Goal: Information Seeking & Learning: Learn about a topic

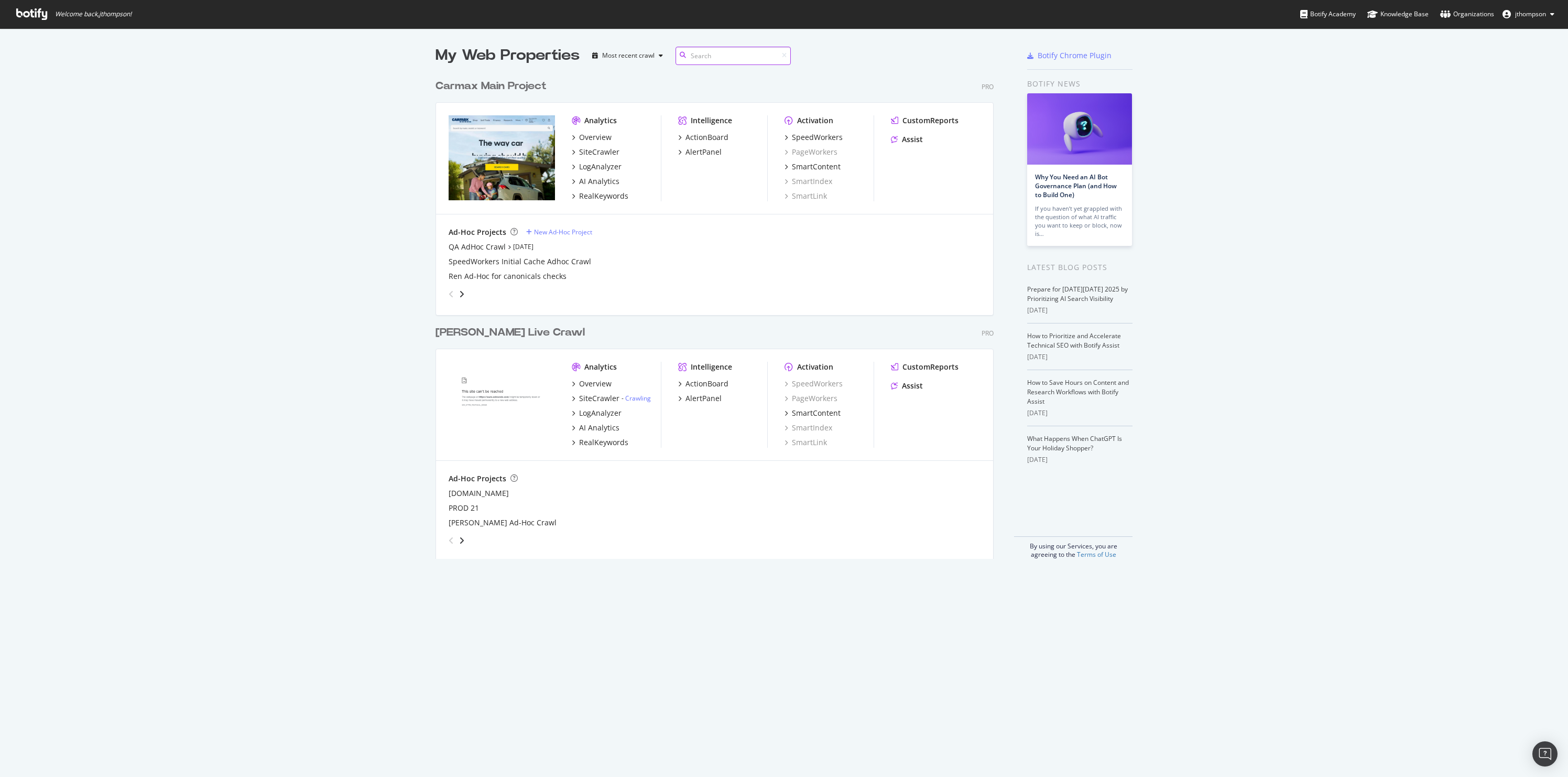
scroll to position [485, 559]
click at [598, 194] on div "RealKeywords" at bounding box center [603, 195] width 49 height 10
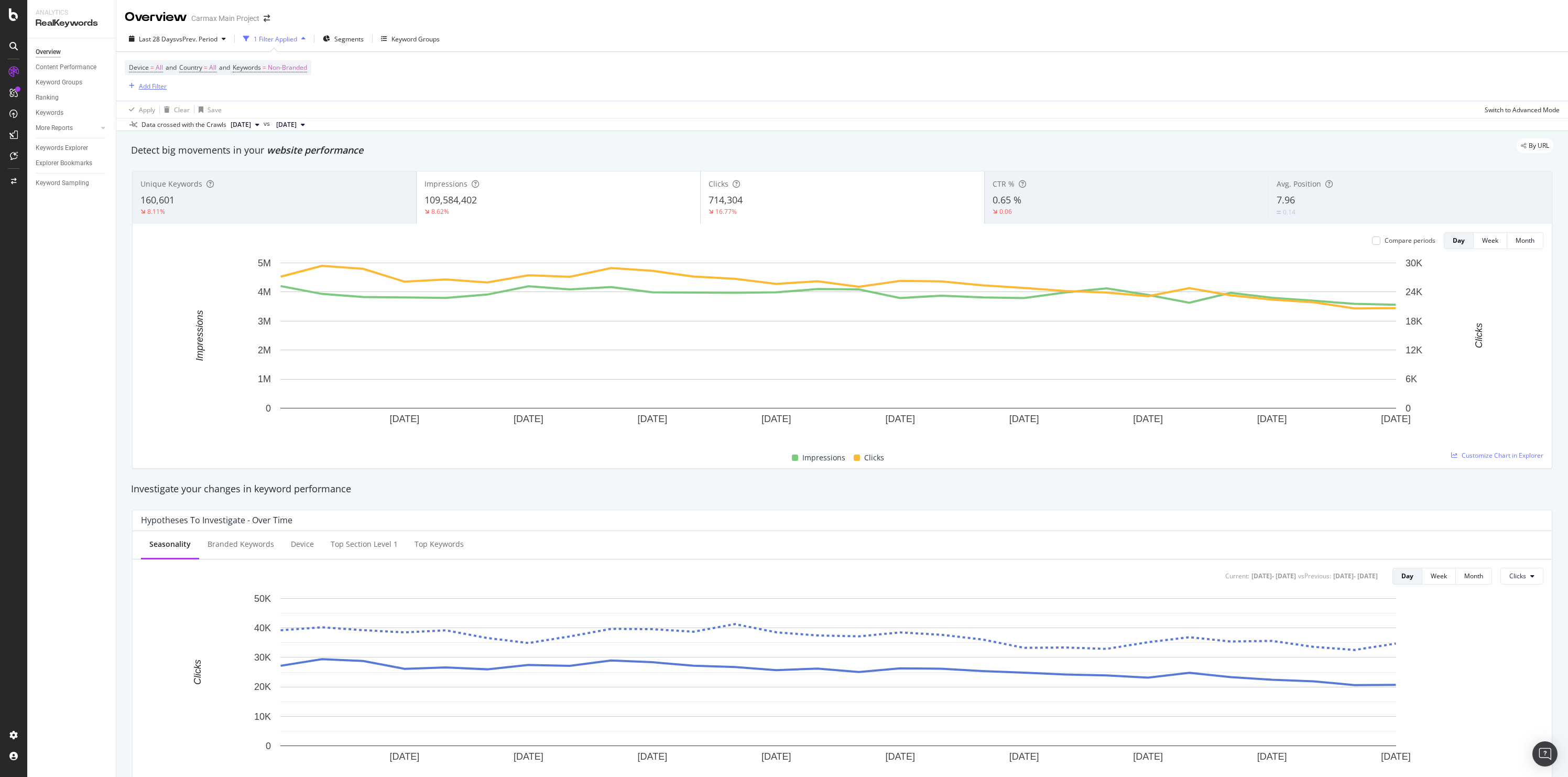
click at [156, 86] on div "Add Filter" at bounding box center [153, 86] width 28 height 9
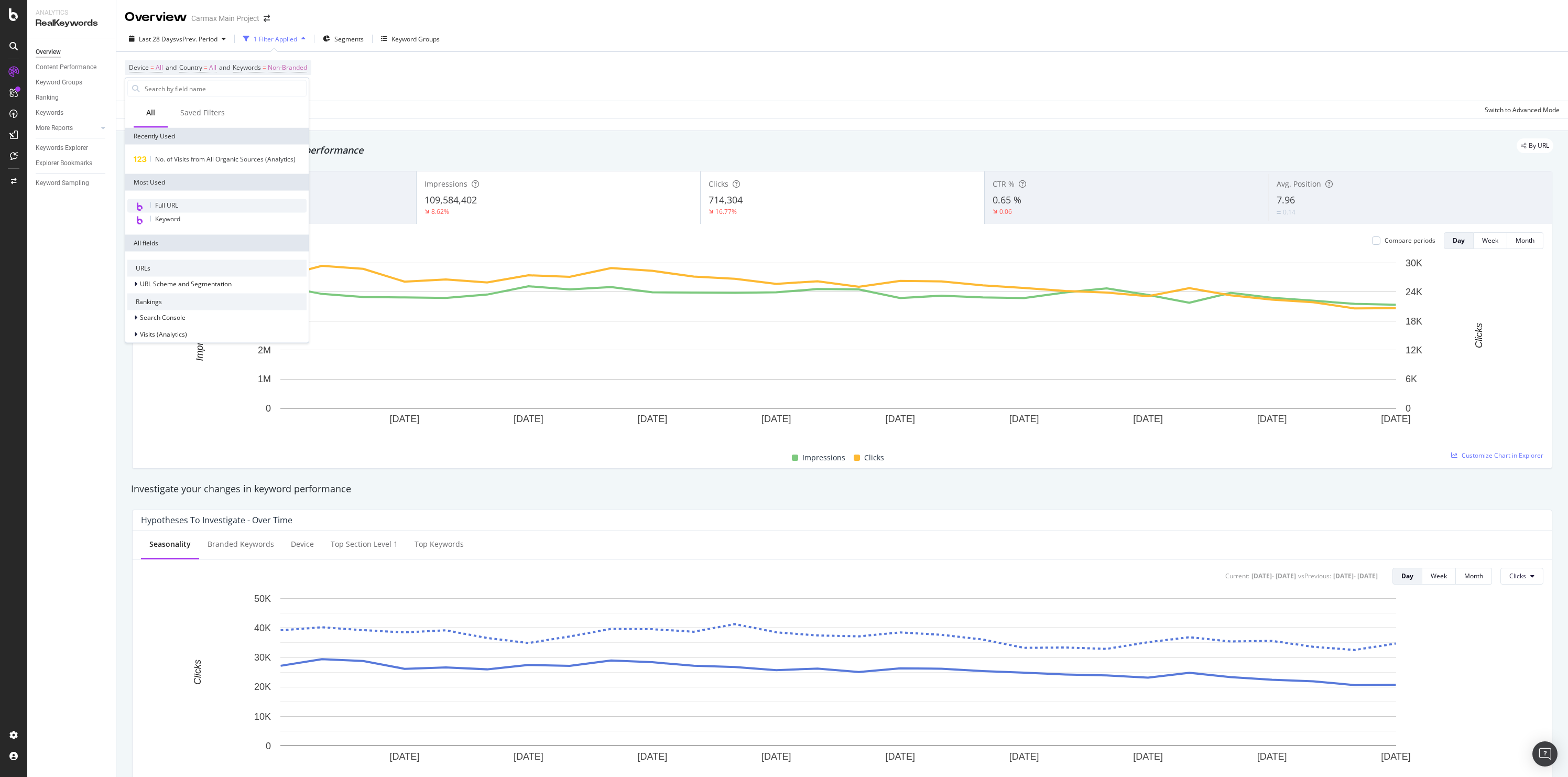
click at [175, 208] on span "Full URL" at bounding box center [167, 205] width 23 height 9
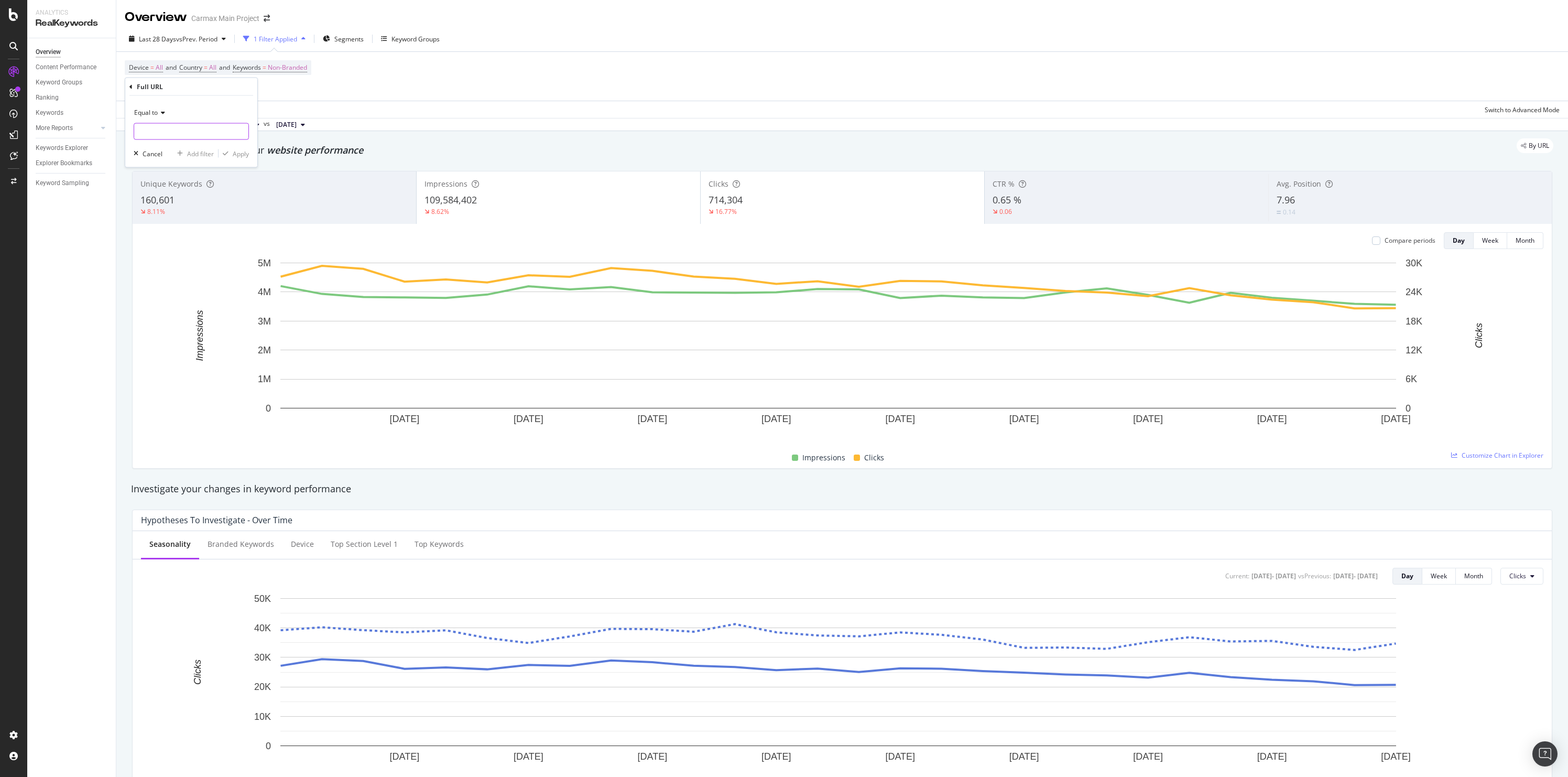
click at [164, 128] on input "text" at bounding box center [191, 132] width 114 height 17
paste input "https://www.carmax.com/value"
type input "https://www.carmax.com/value"
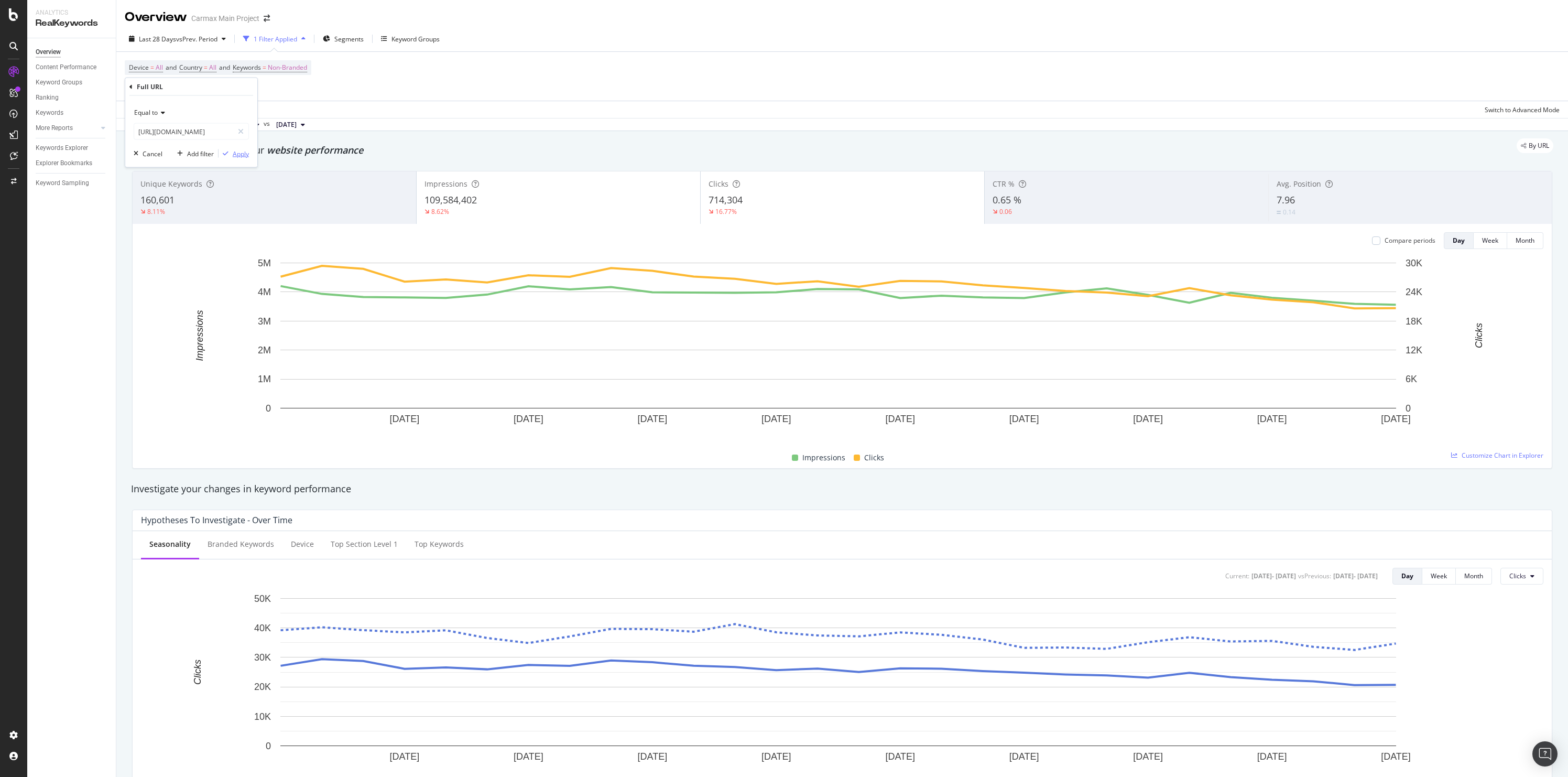
click at [239, 153] on div "Apply" at bounding box center [240, 153] width 16 height 9
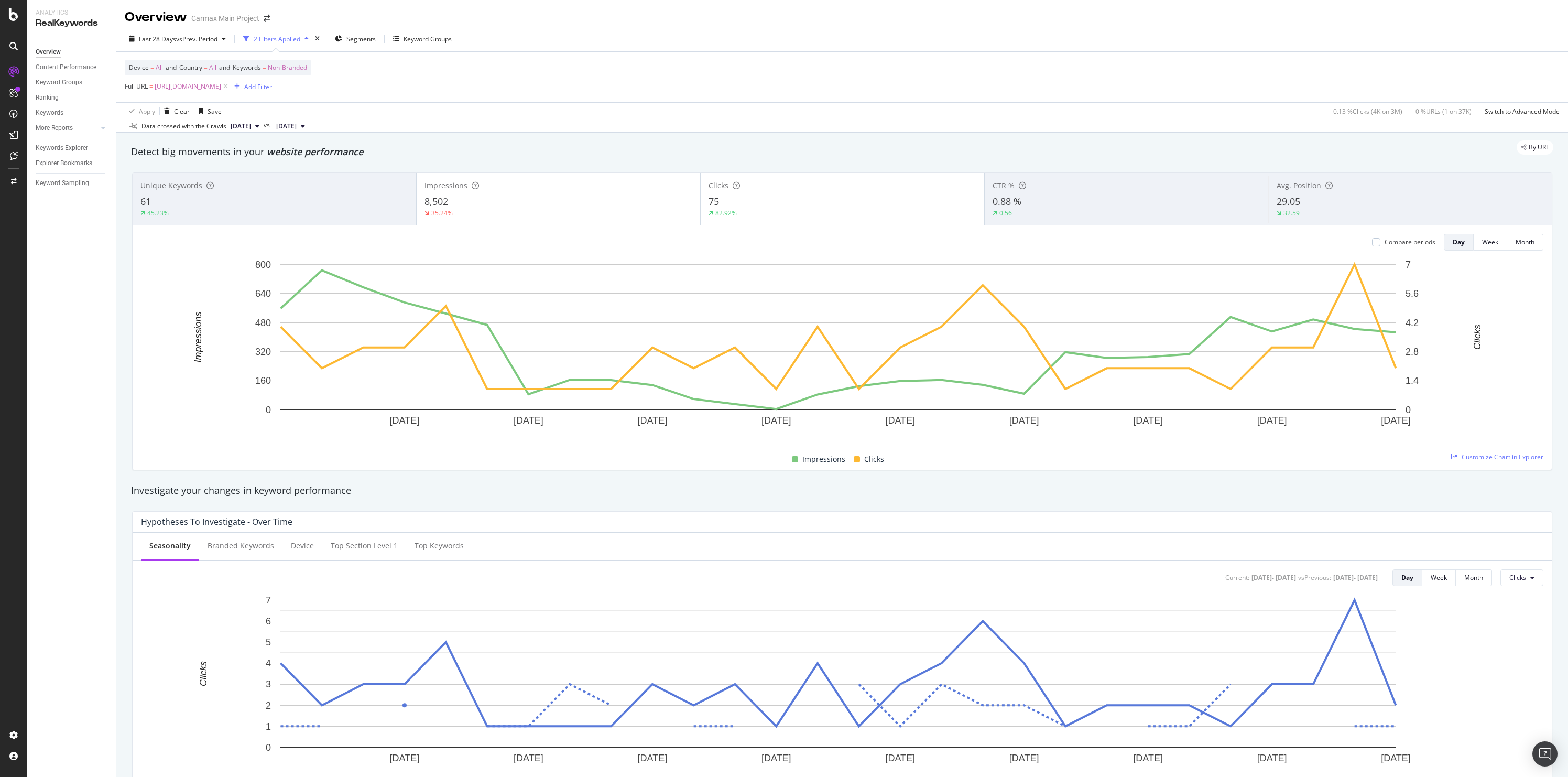
click at [269, 208] on div "61" at bounding box center [275, 202] width 268 height 13
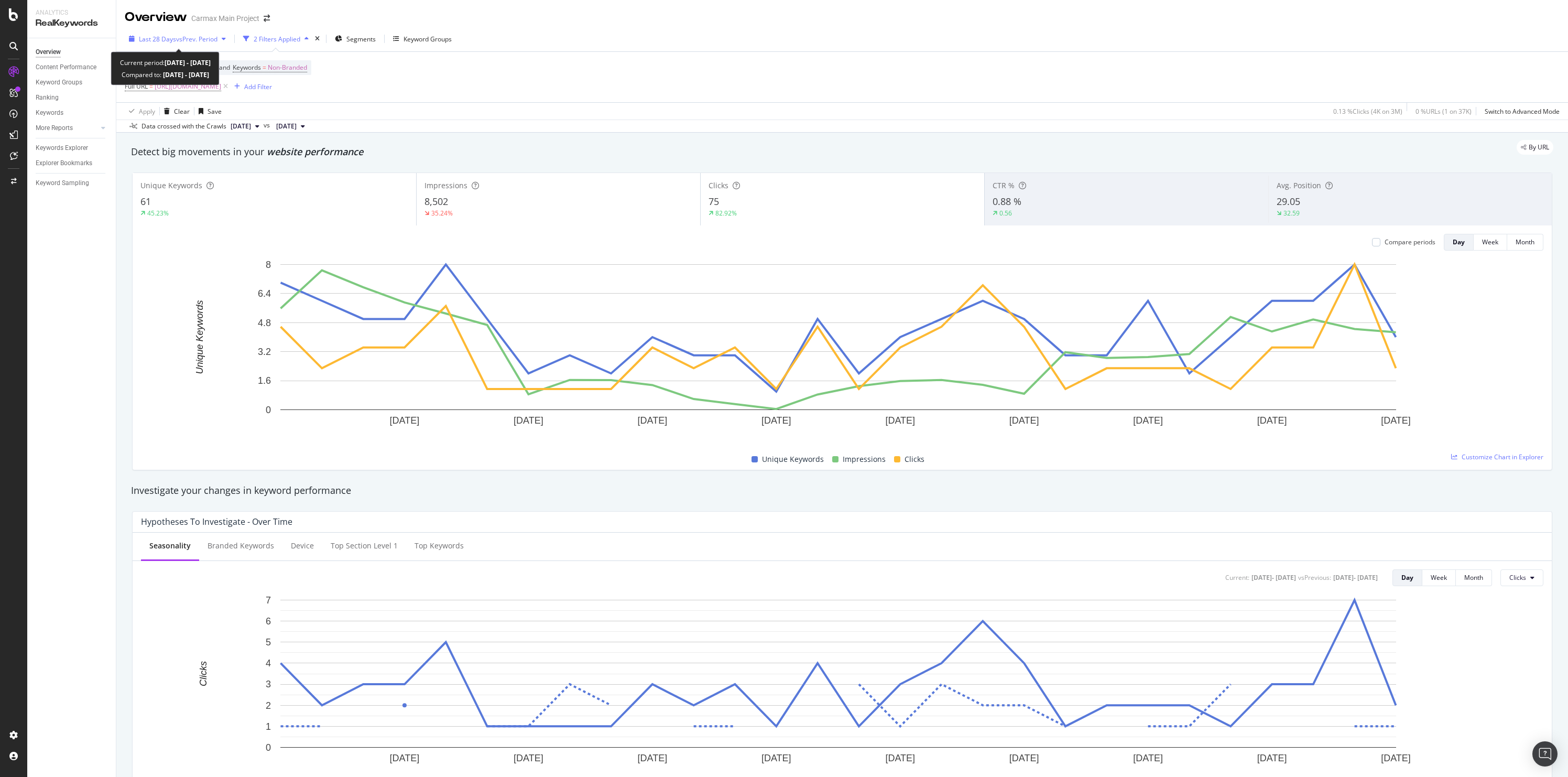
click at [175, 47] on div "Last 28 Days vs Prev. Period" at bounding box center [177, 39] width 105 height 16
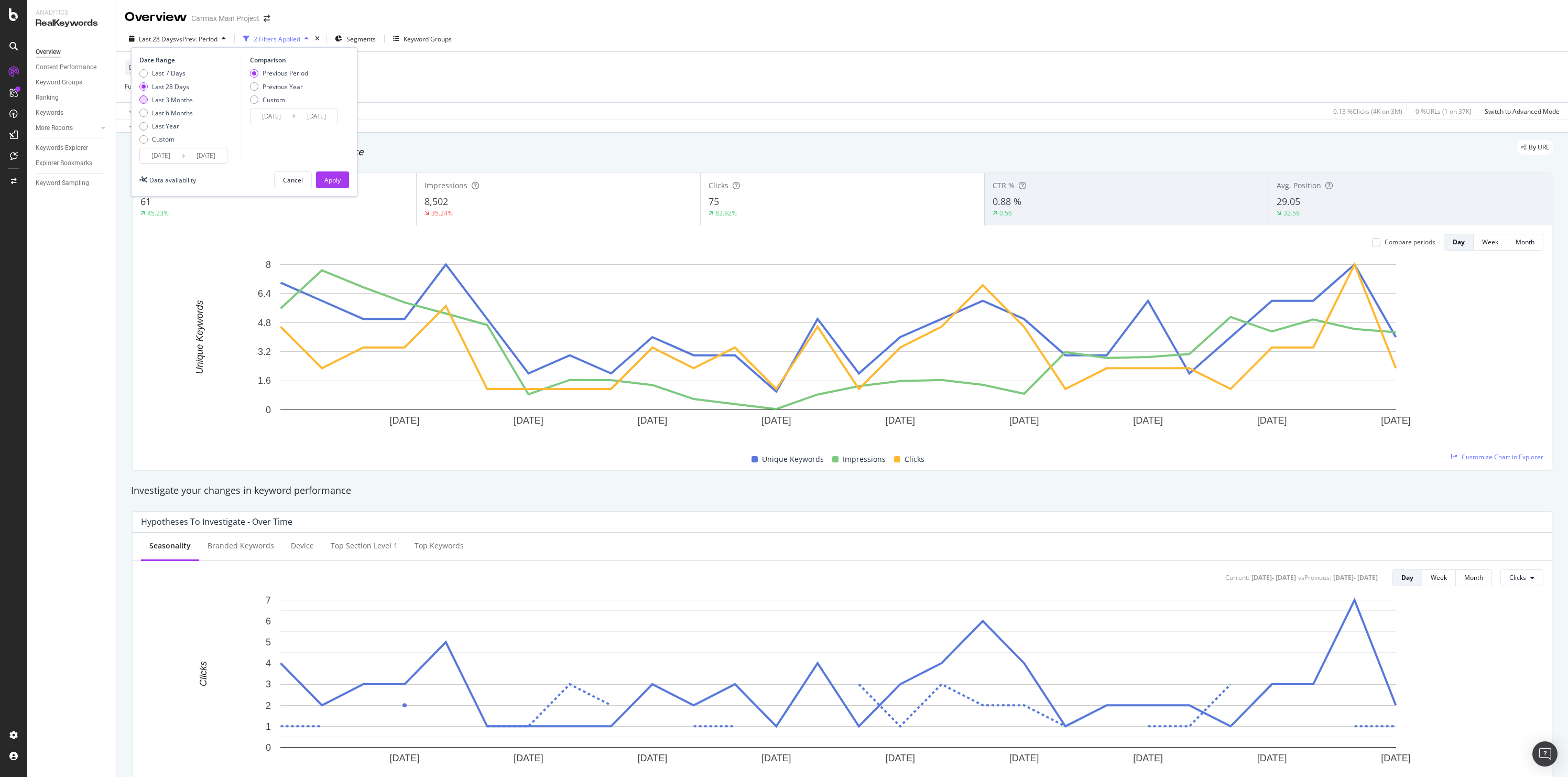
click at [163, 99] on div "Last 3 Months" at bounding box center [172, 100] width 41 height 9
type input "2025/07/05"
type input "2025/04/04"
type input "2025/07/04"
click at [341, 188] on button "Apply" at bounding box center [332, 180] width 33 height 17
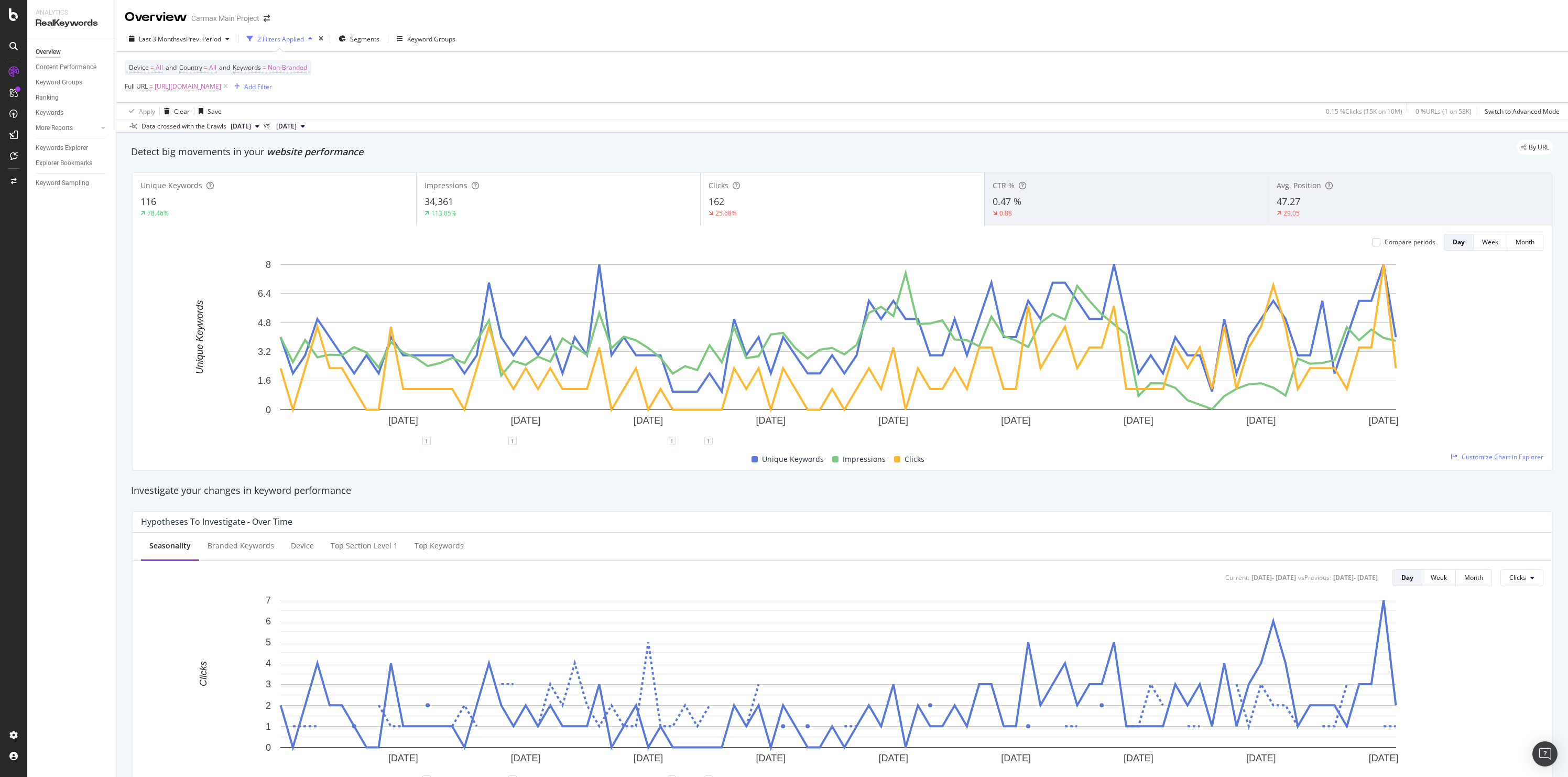
click at [488, 197] on div "34,361" at bounding box center [558, 202] width 268 height 13
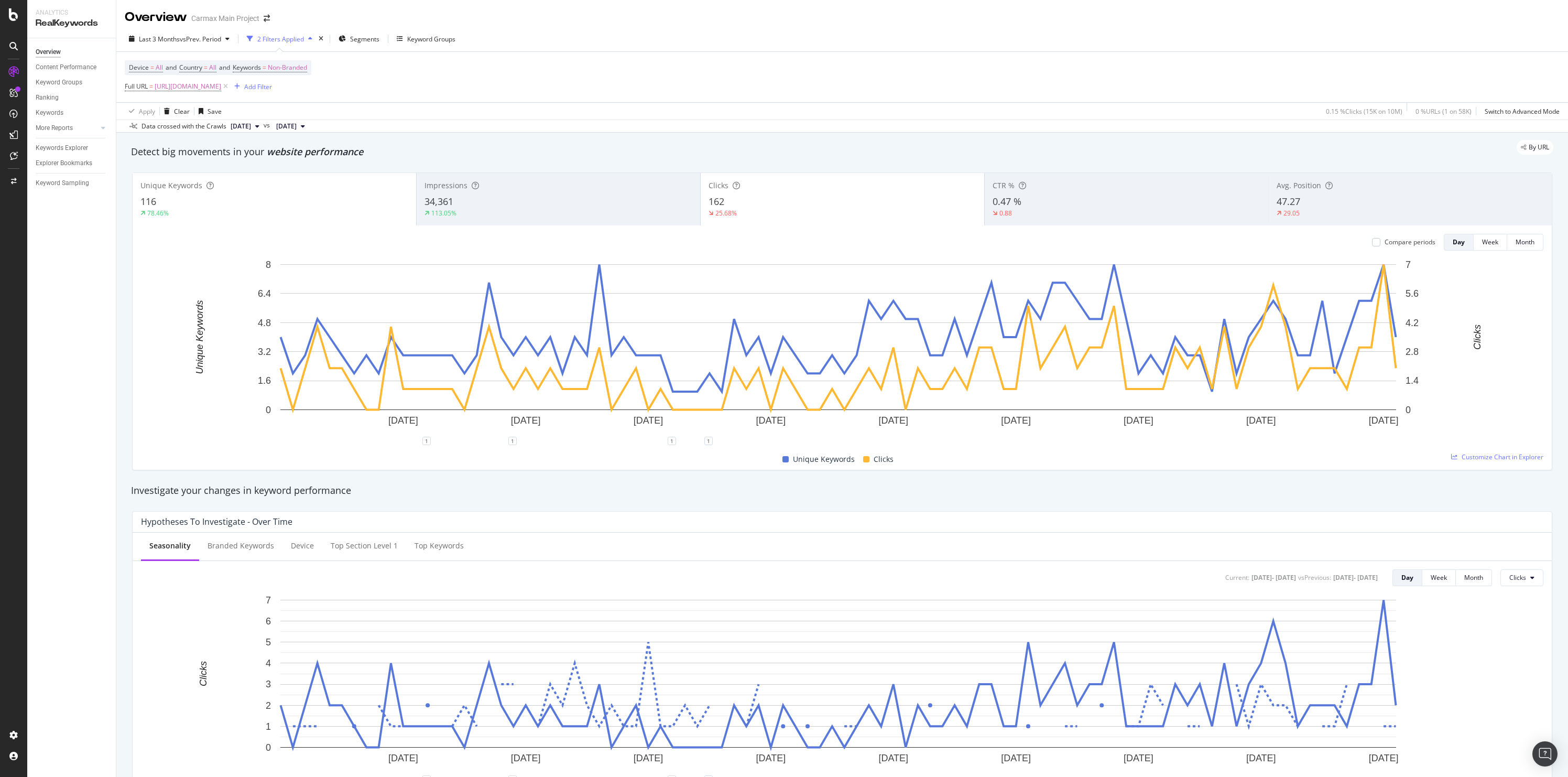
click at [789, 217] on div "25.68%" at bounding box center [842, 213] width 268 height 9
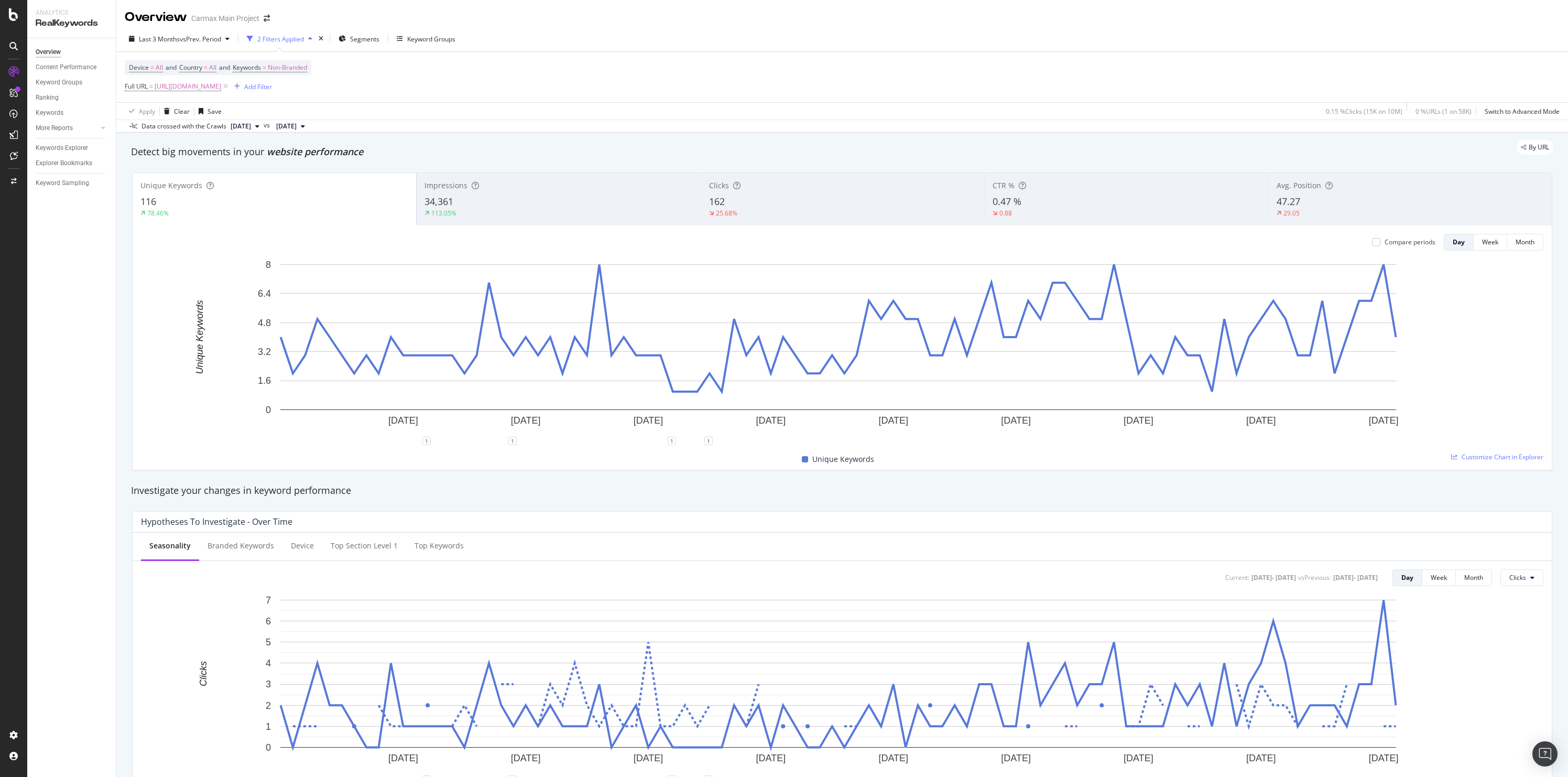
click at [481, 202] on div "34,361" at bounding box center [558, 202] width 268 height 13
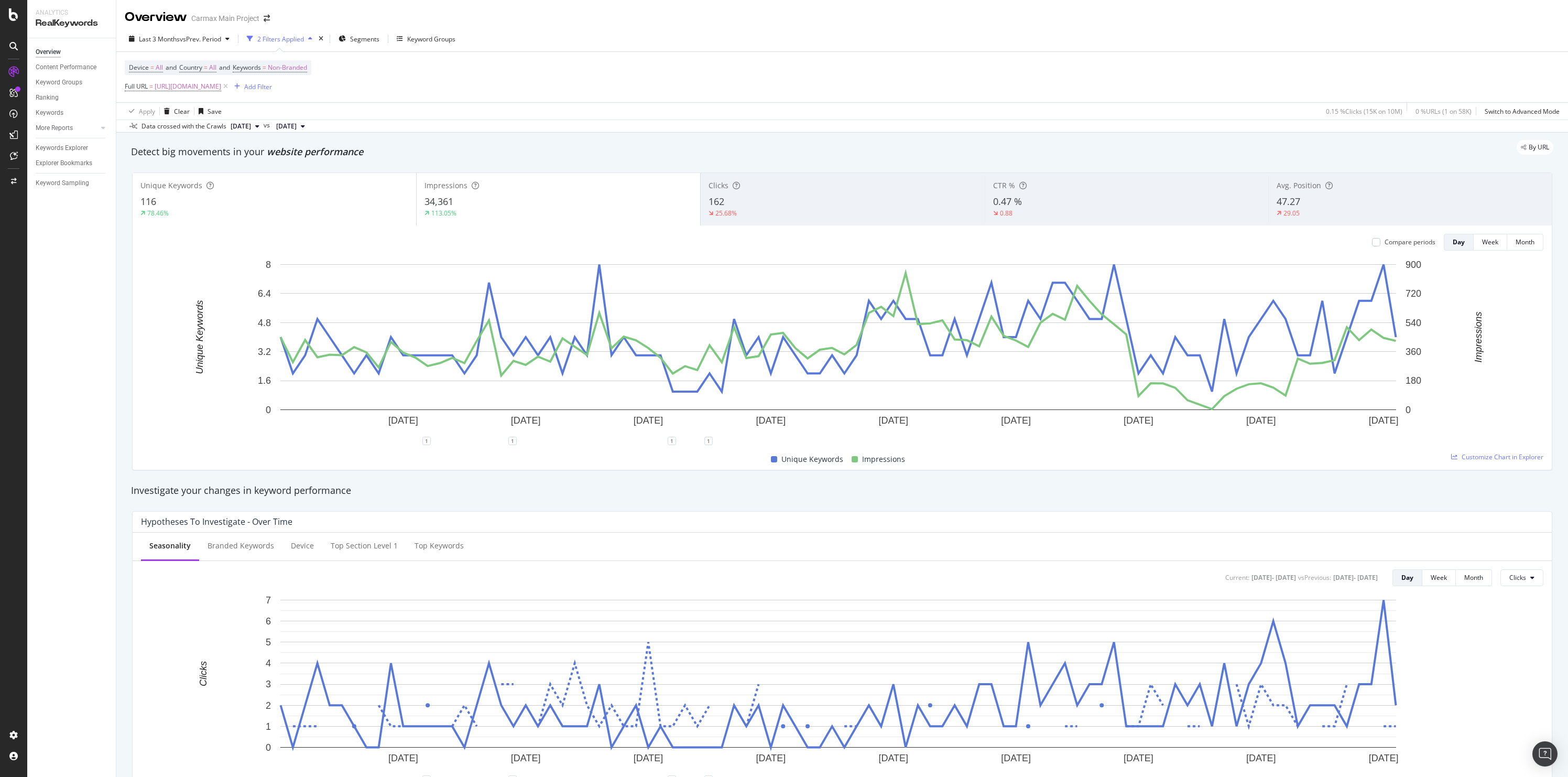
click at [270, 208] on div "116" at bounding box center [275, 202] width 268 height 13
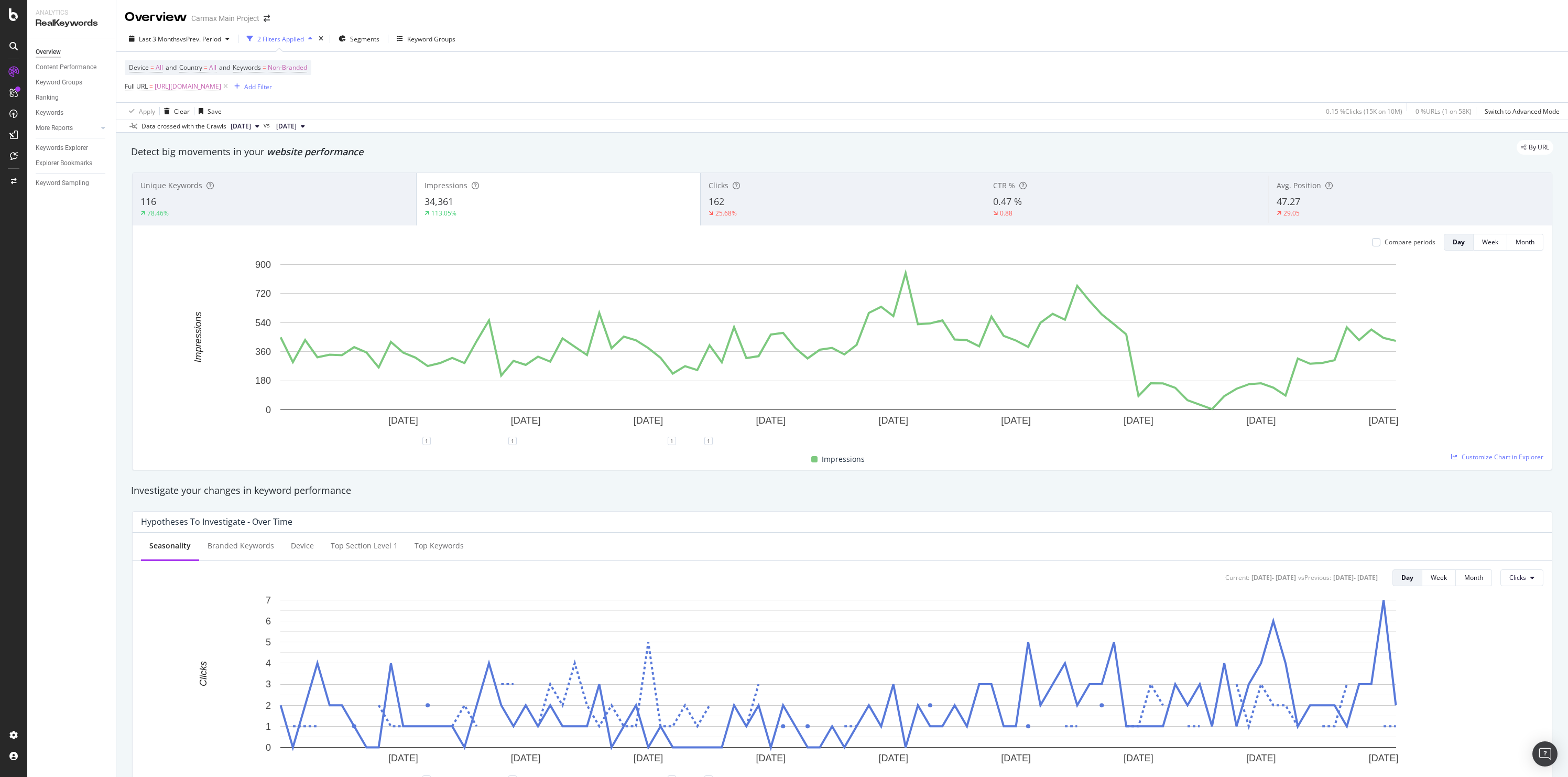
click at [786, 197] on div "162" at bounding box center [842, 202] width 268 height 13
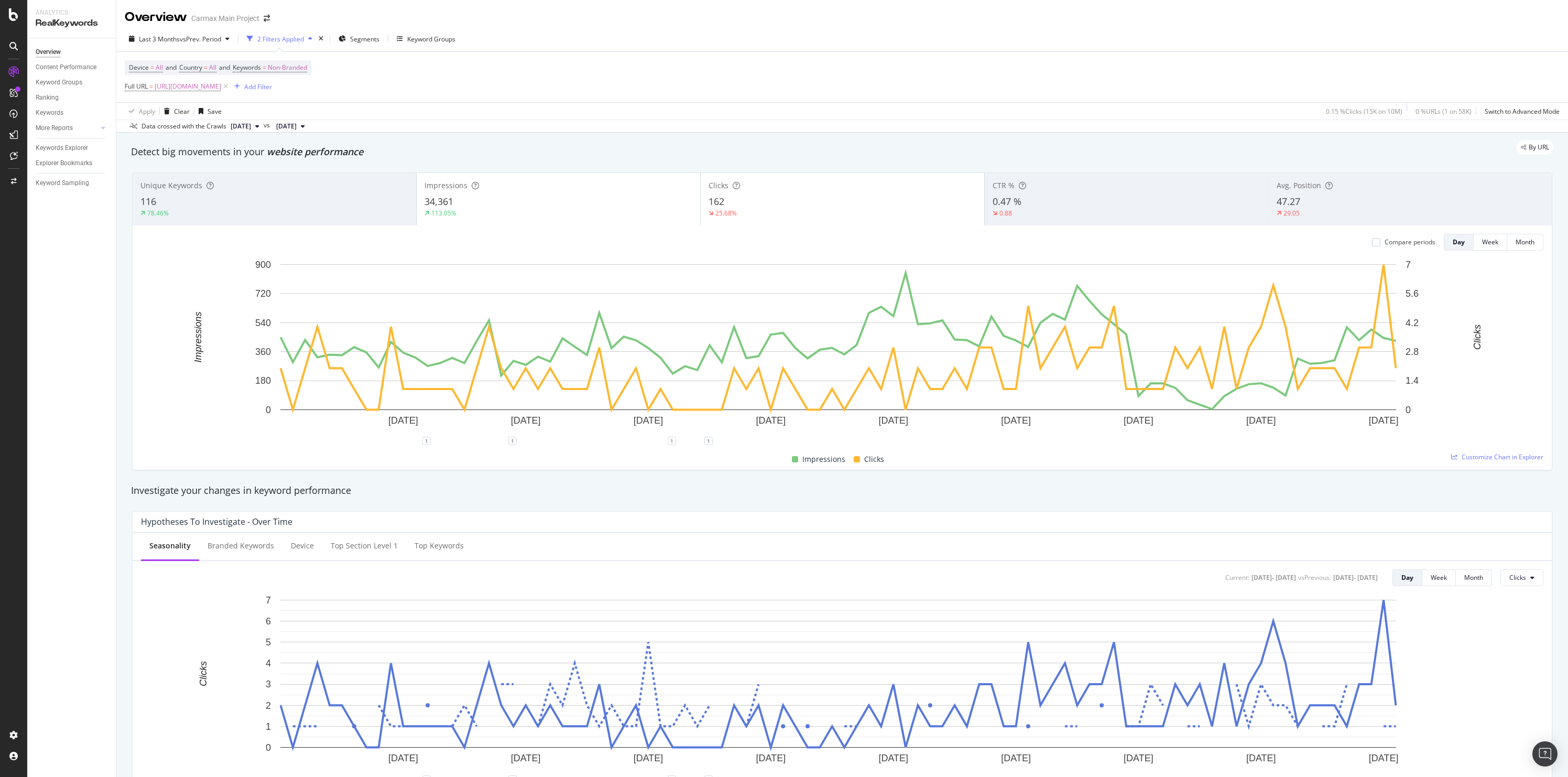
click at [554, 211] on div "113.05%" at bounding box center [558, 213] width 268 height 9
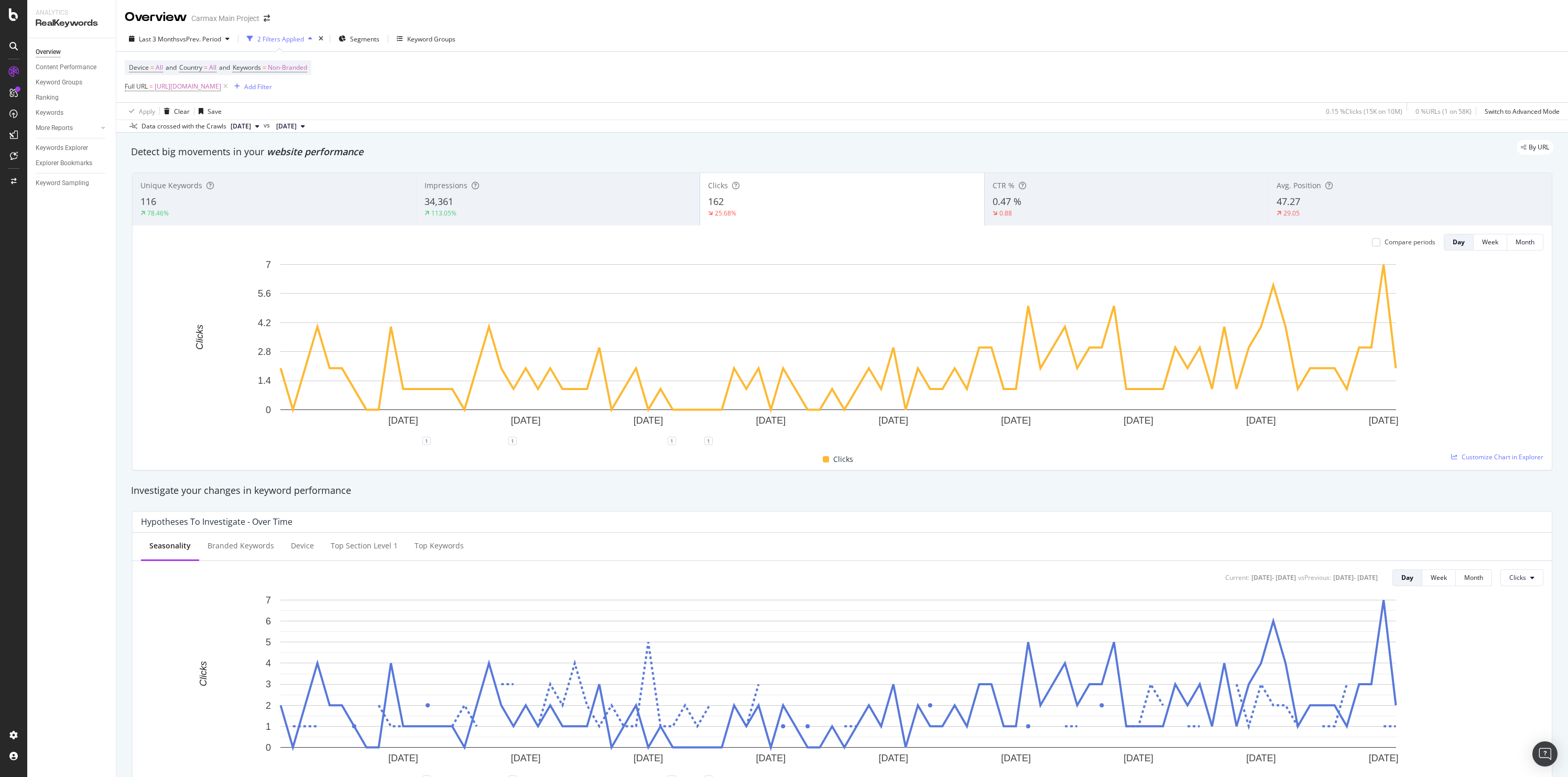
click at [209, 202] on div "116" at bounding box center [275, 202] width 268 height 13
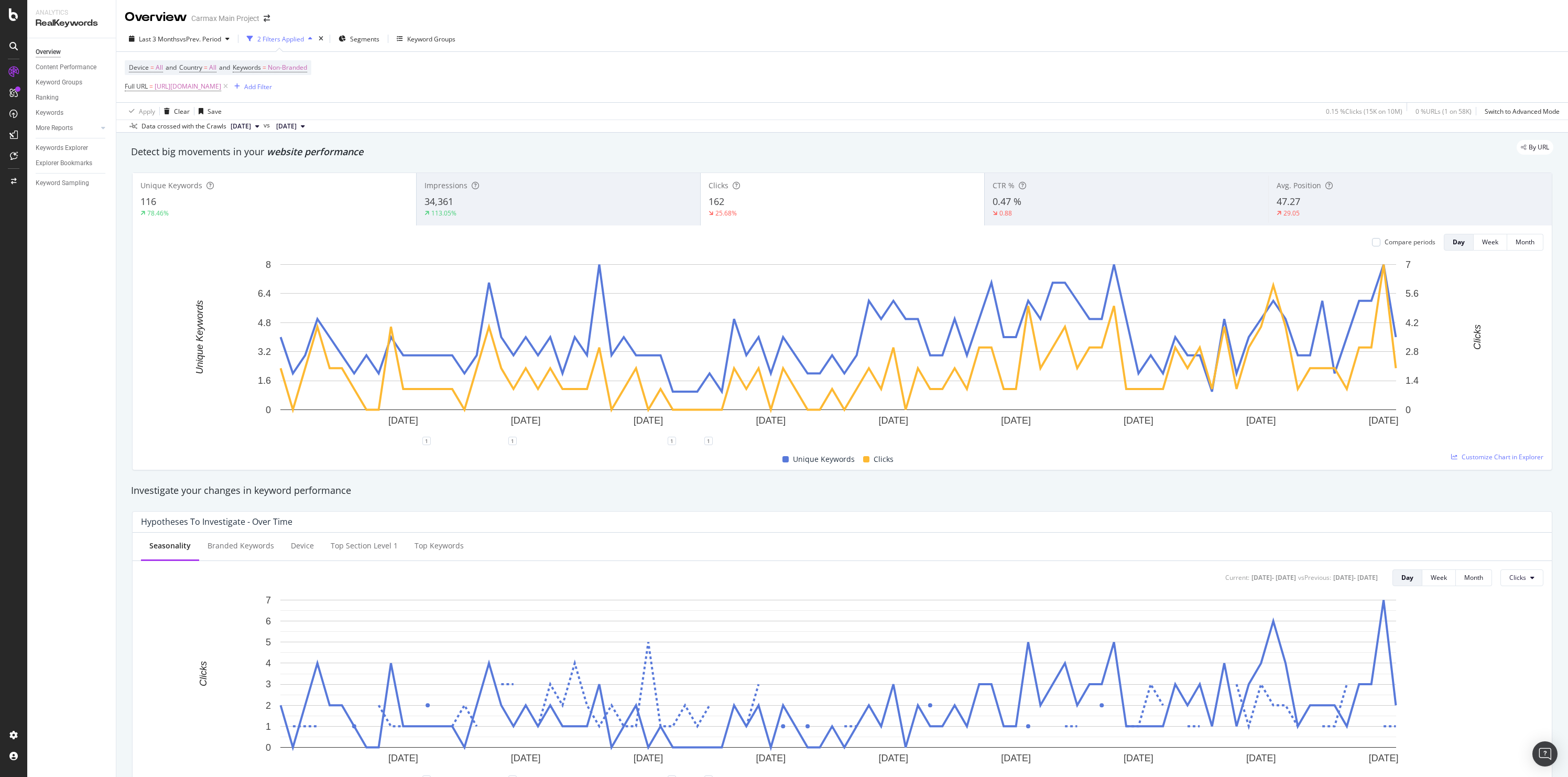
click at [744, 202] on div "162" at bounding box center [842, 202] width 268 height 13
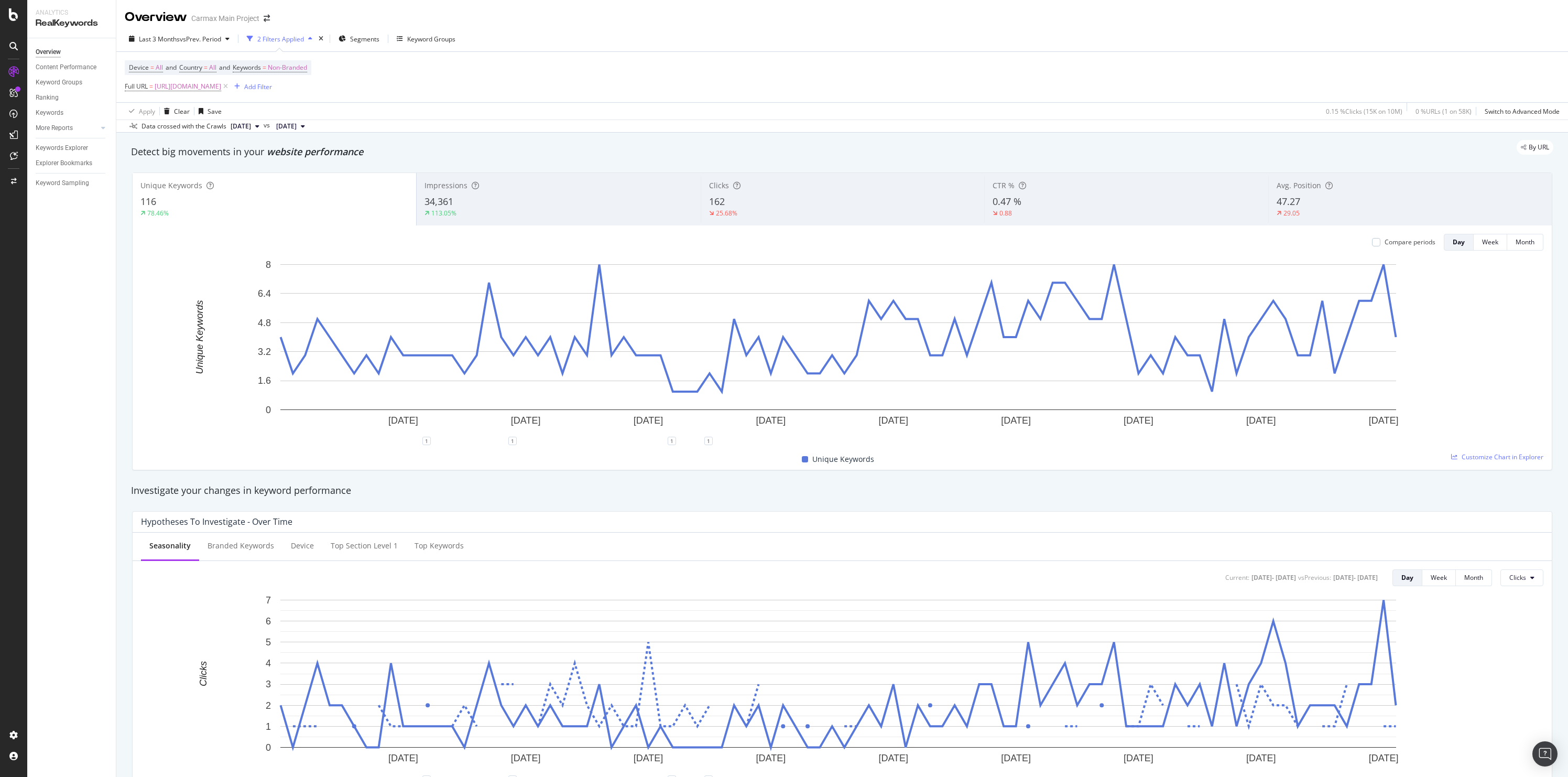
click at [1298, 199] on div "47.27" at bounding box center [1410, 202] width 267 height 13
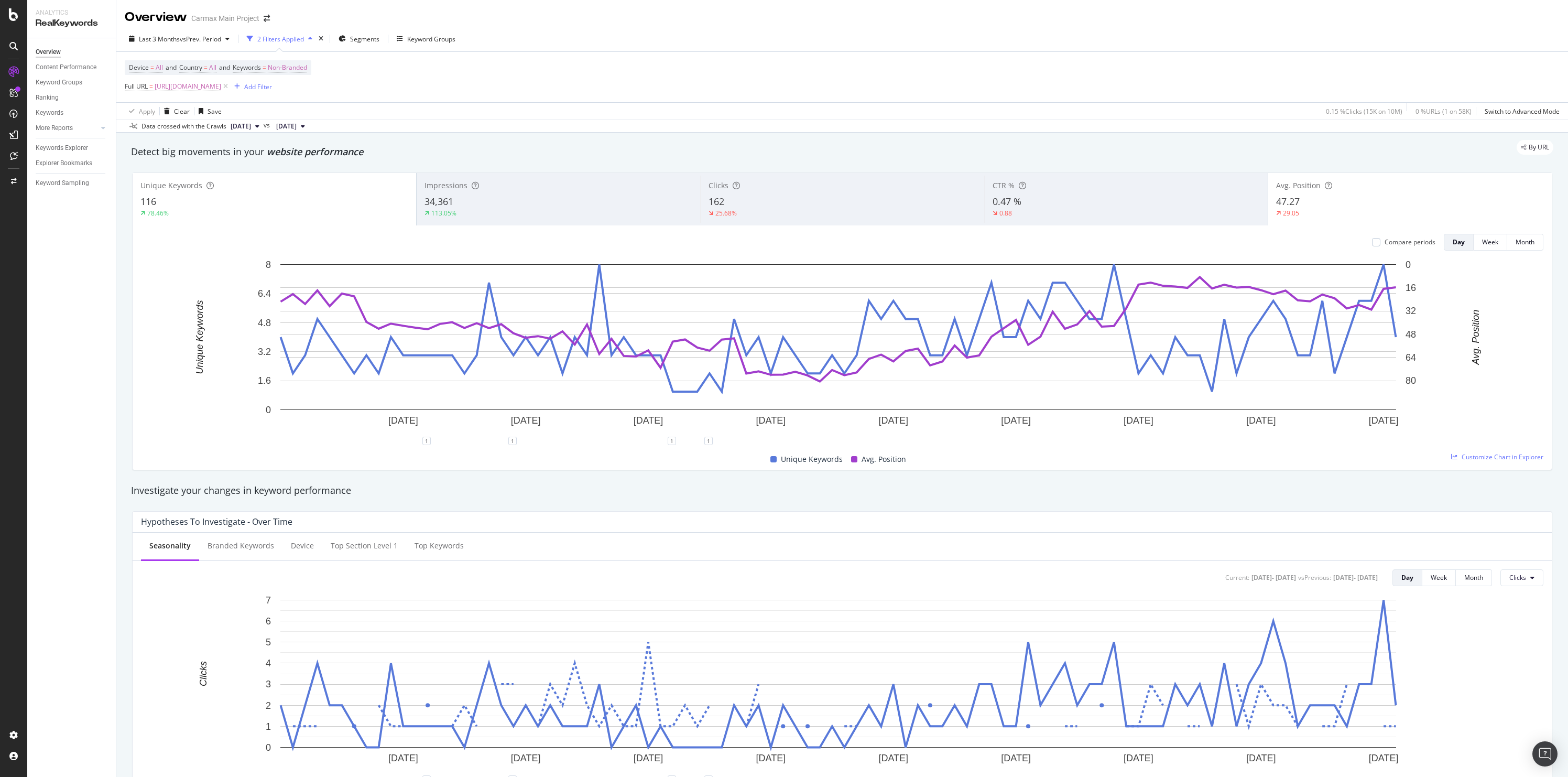
click at [284, 195] on div "116" at bounding box center [275, 202] width 268 height 13
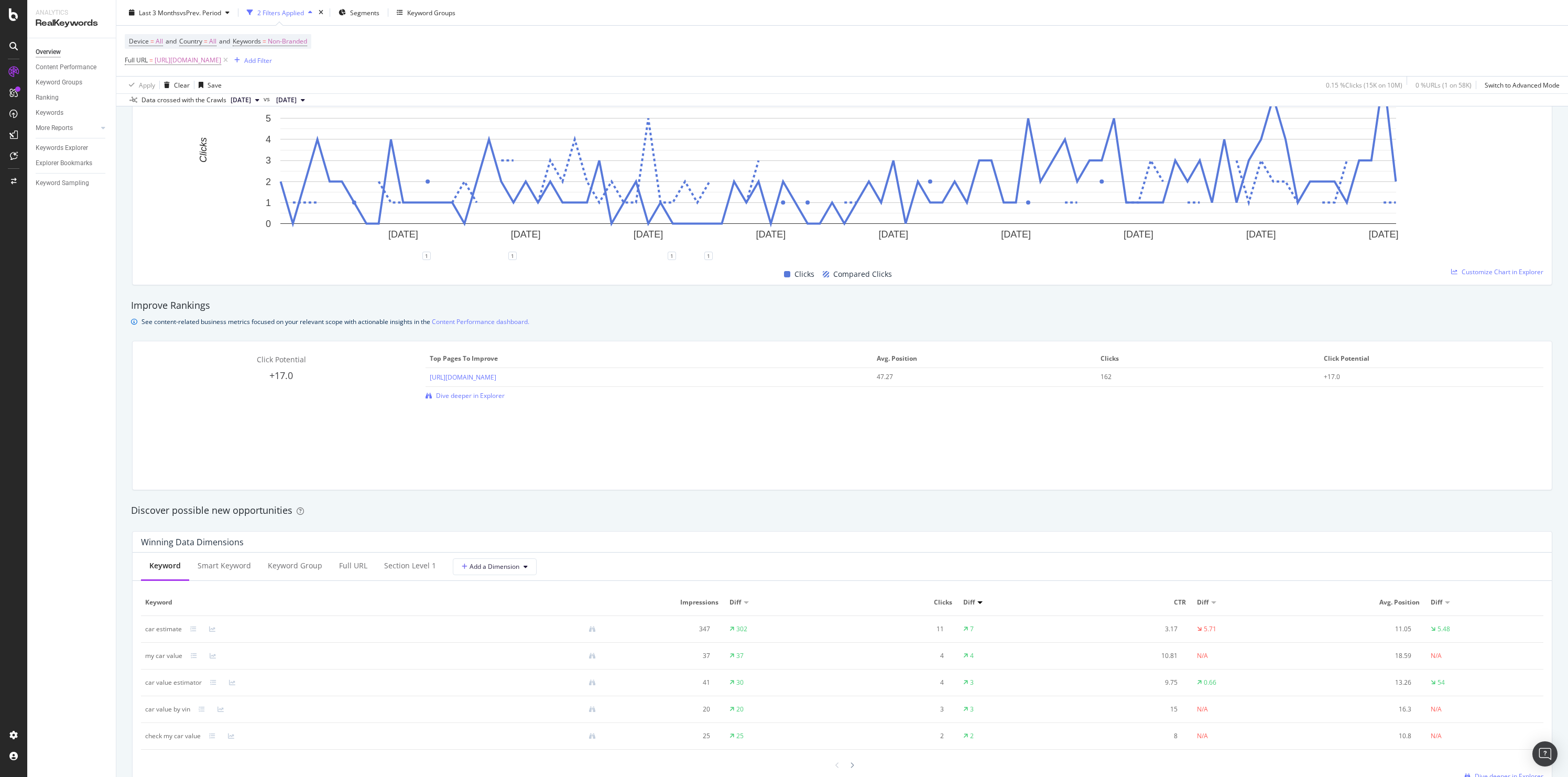
scroll to position [373, 0]
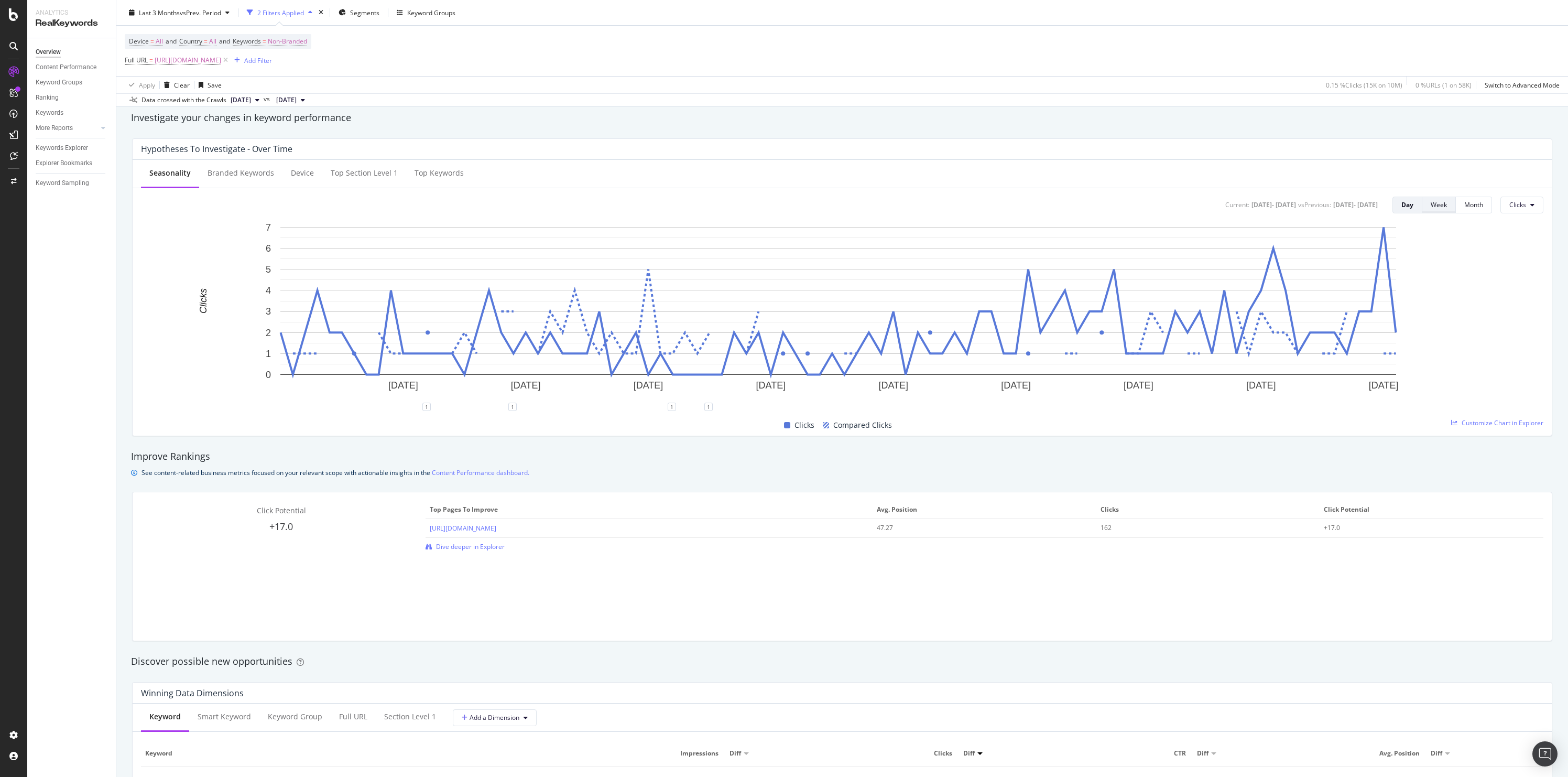
click at [1442, 206] on button "Week" at bounding box center [1439, 205] width 33 height 17
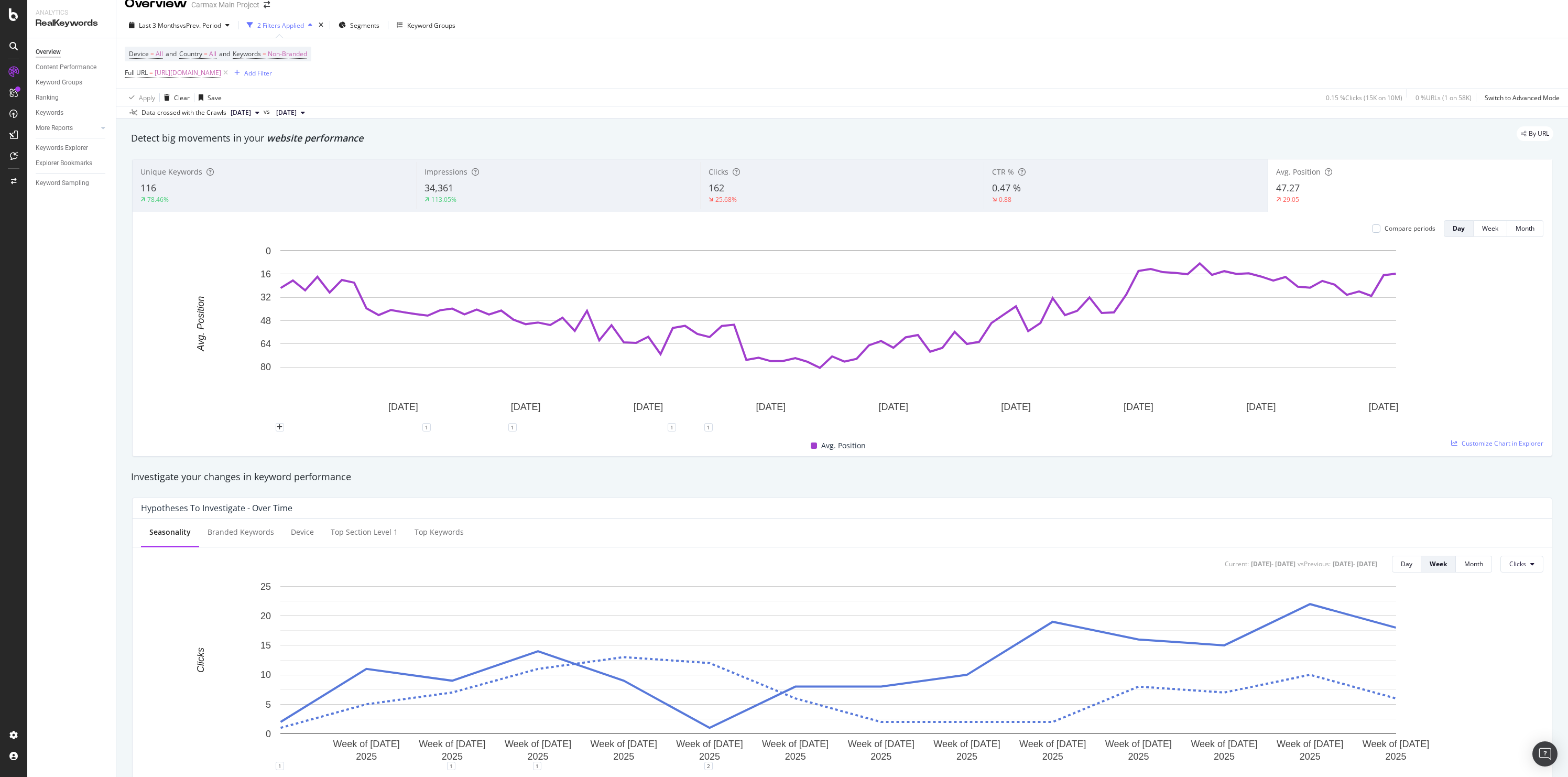
scroll to position [0, 0]
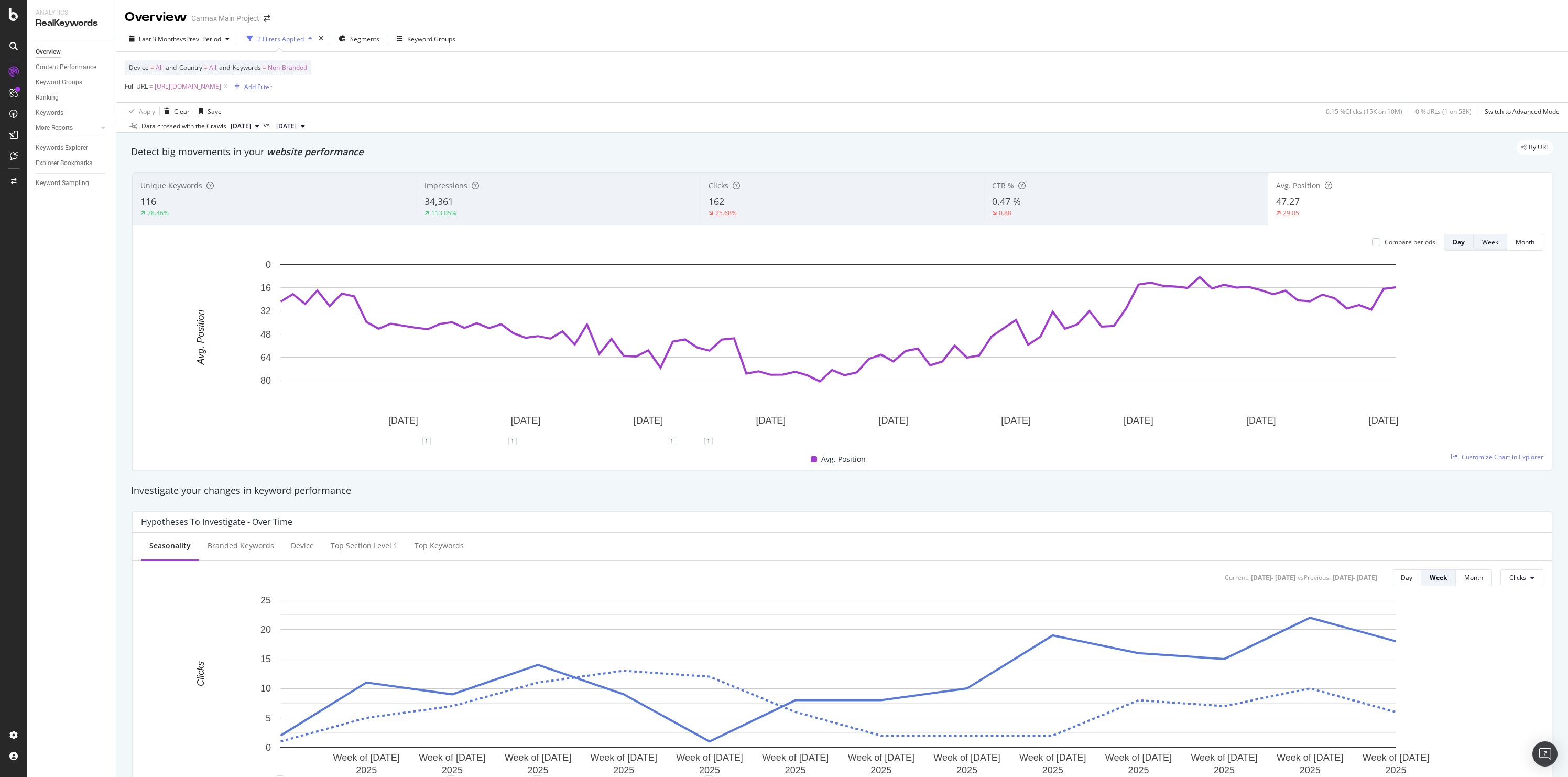
click at [1489, 250] on div "Week" at bounding box center [1490, 242] width 16 height 15
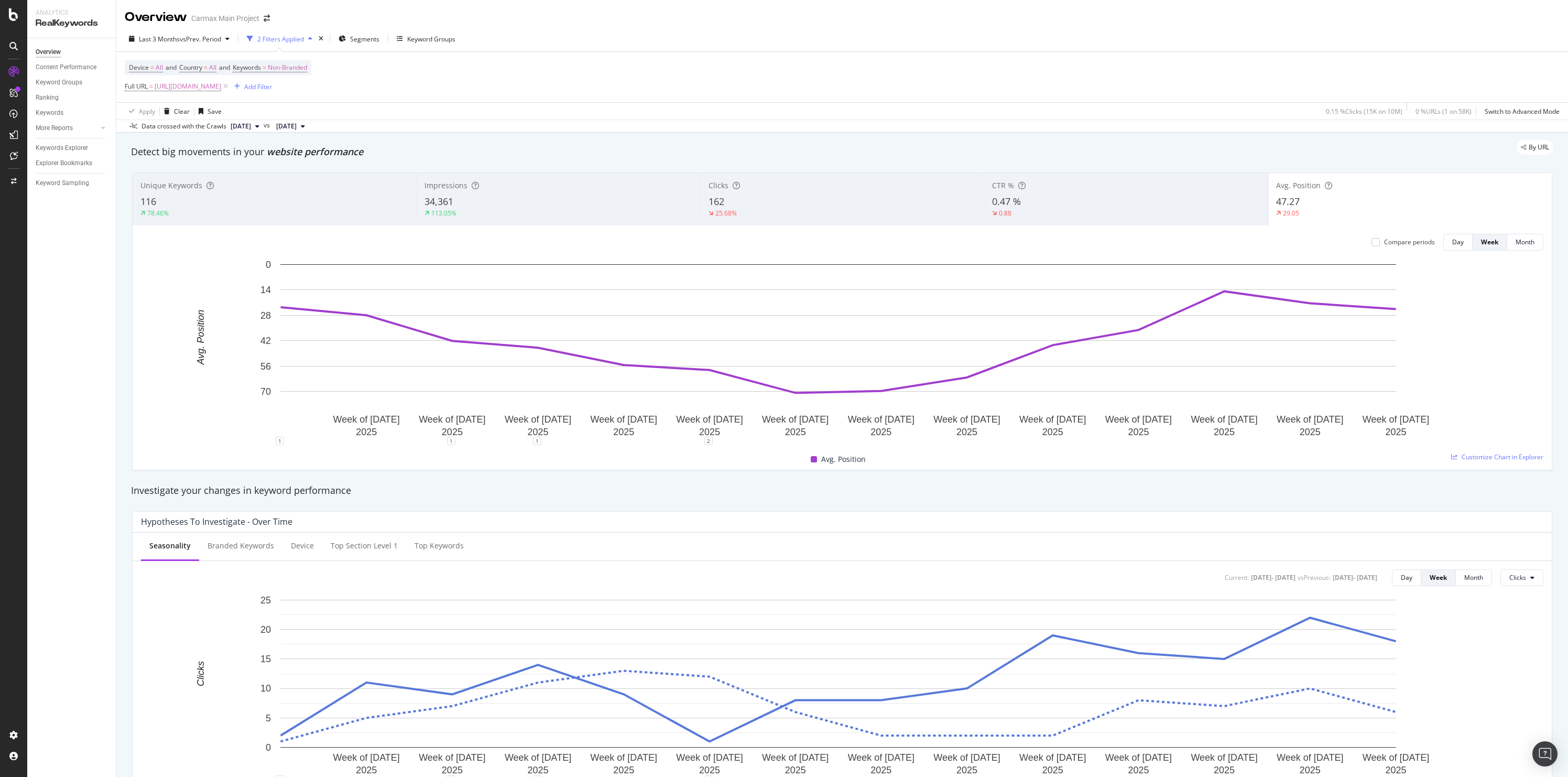
click at [215, 214] on div "78.46%" at bounding box center [275, 213] width 268 height 9
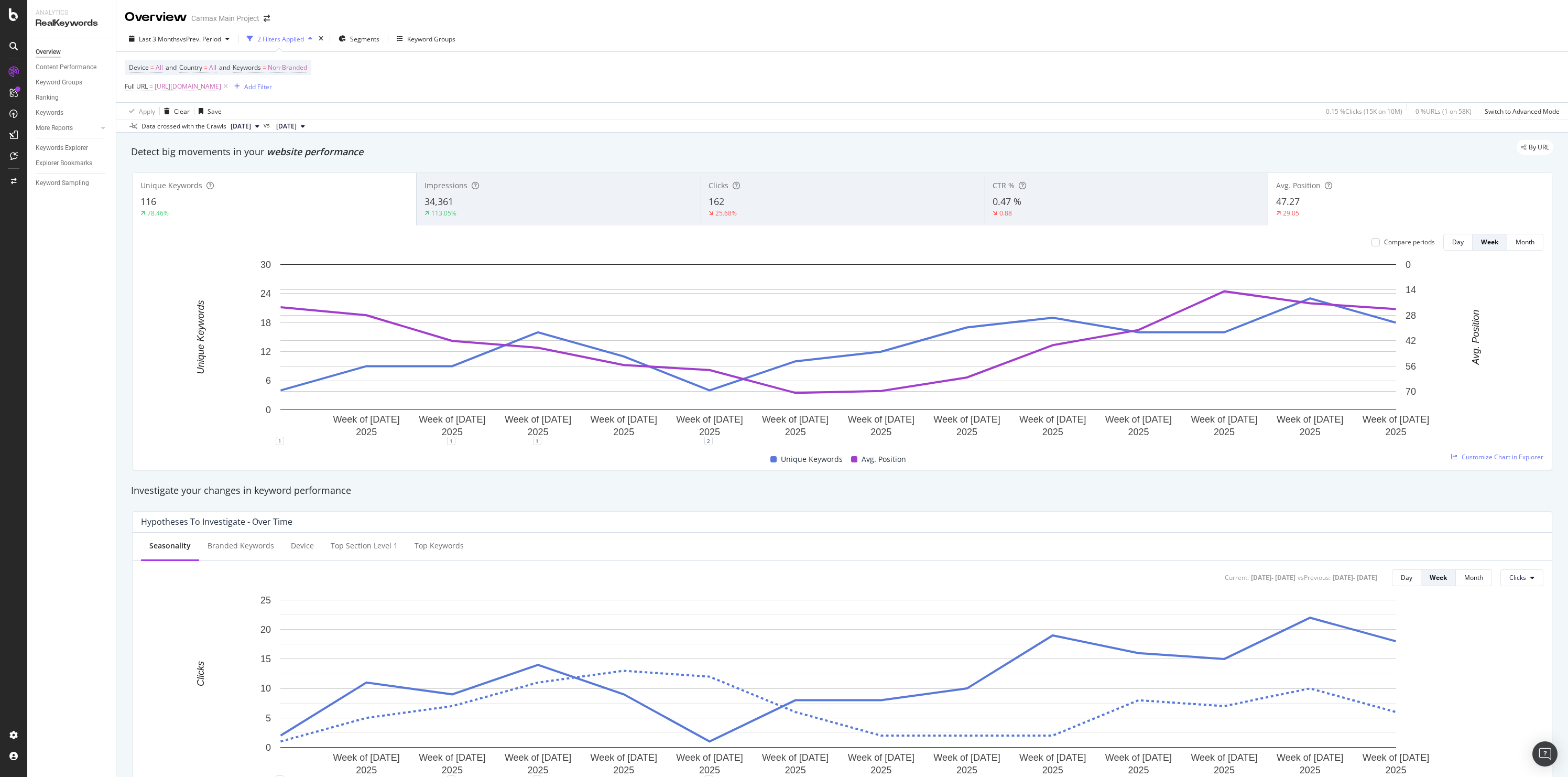
click at [1307, 202] on div "47.27" at bounding box center [1410, 202] width 268 height 13
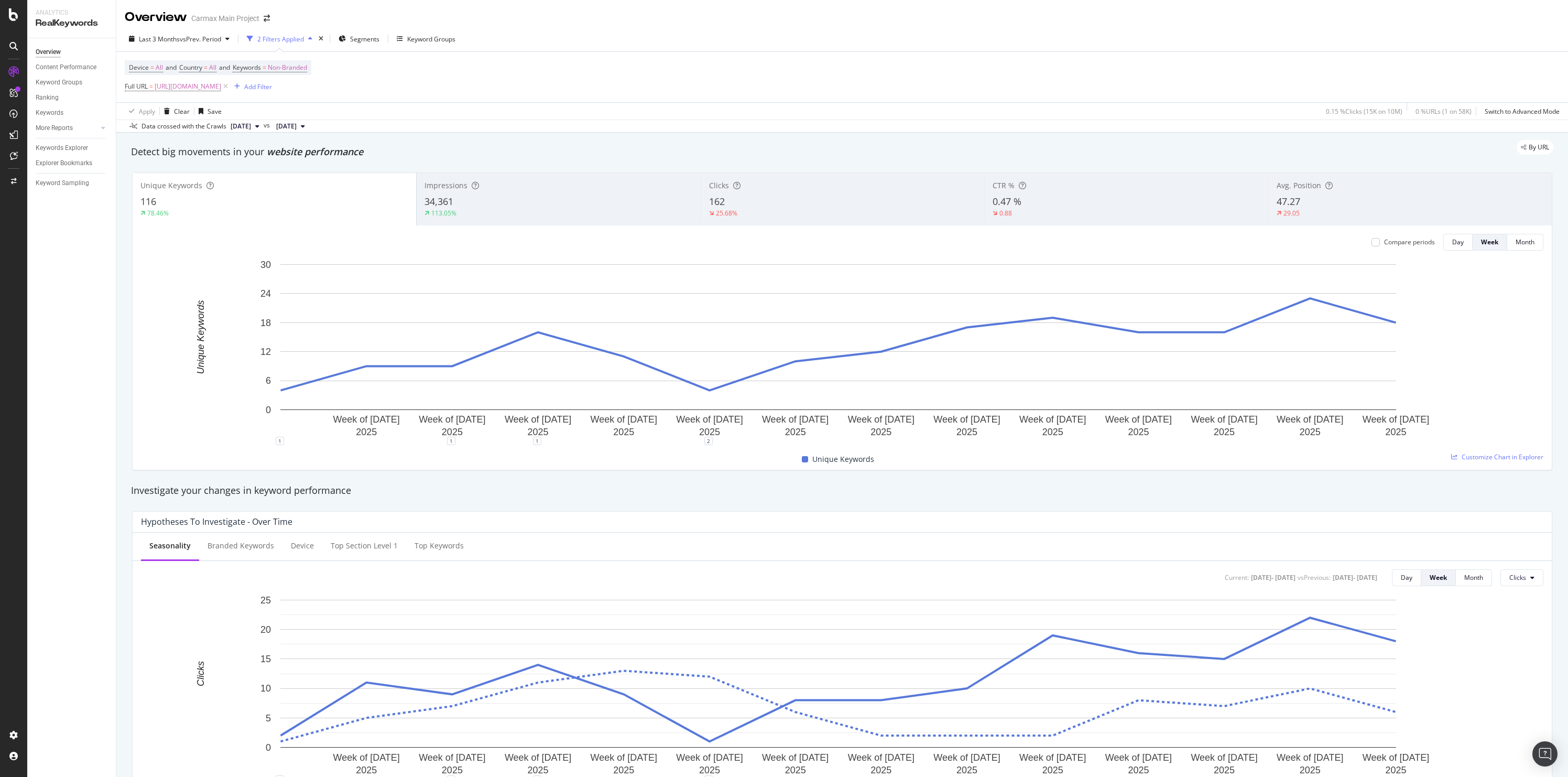
click at [742, 206] on div "162" at bounding box center [842, 202] width 267 height 13
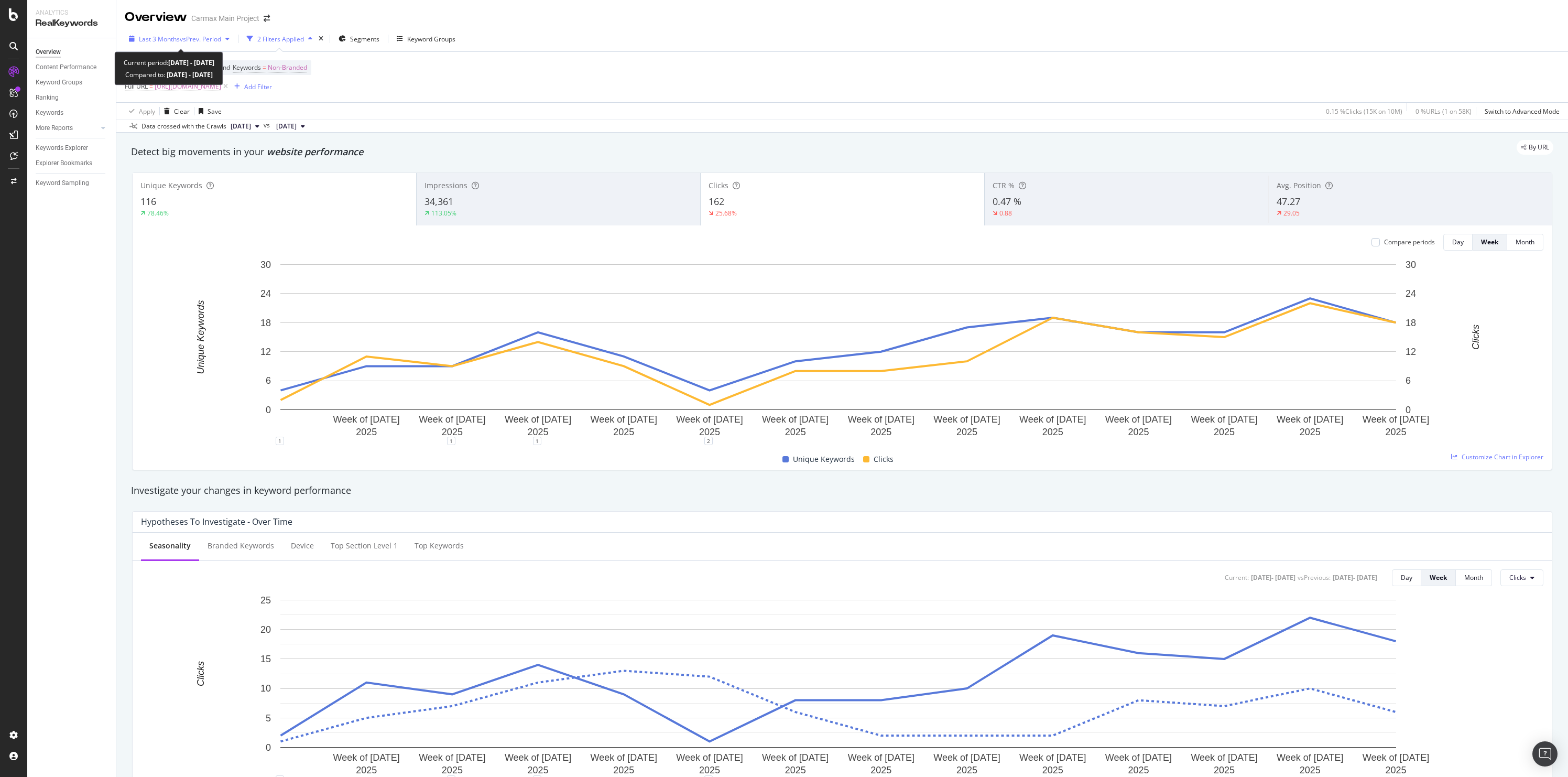
click at [167, 36] on span "Last 3 Months" at bounding box center [159, 39] width 41 height 9
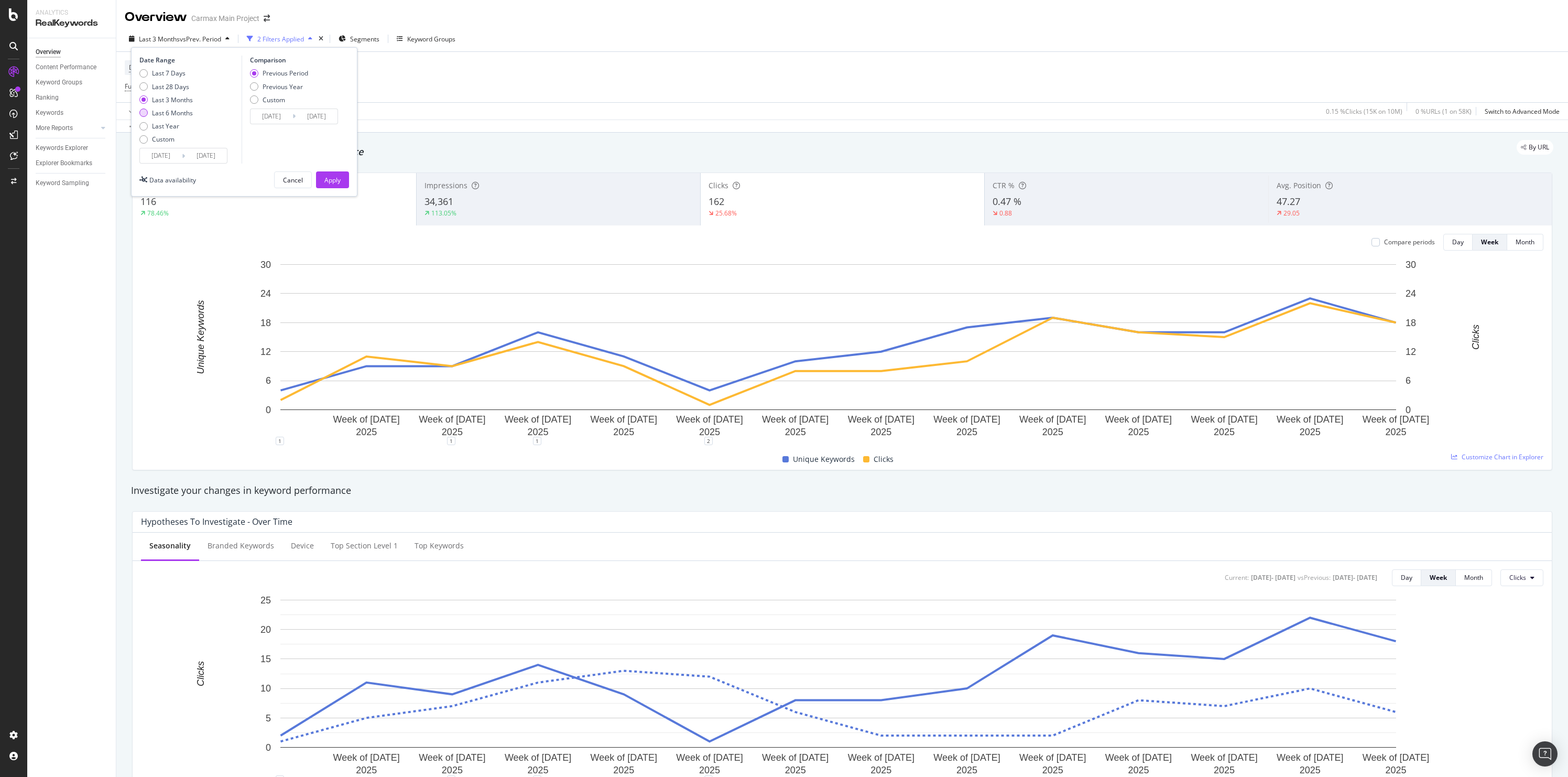
click at [184, 112] on div "Last 6 Months" at bounding box center [172, 113] width 41 height 9
type input "2025/04/05"
type input "2024/10/04"
type input "2025/04/04"
click at [337, 183] on div "Apply" at bounding box center [332, 180] width 16 height 9
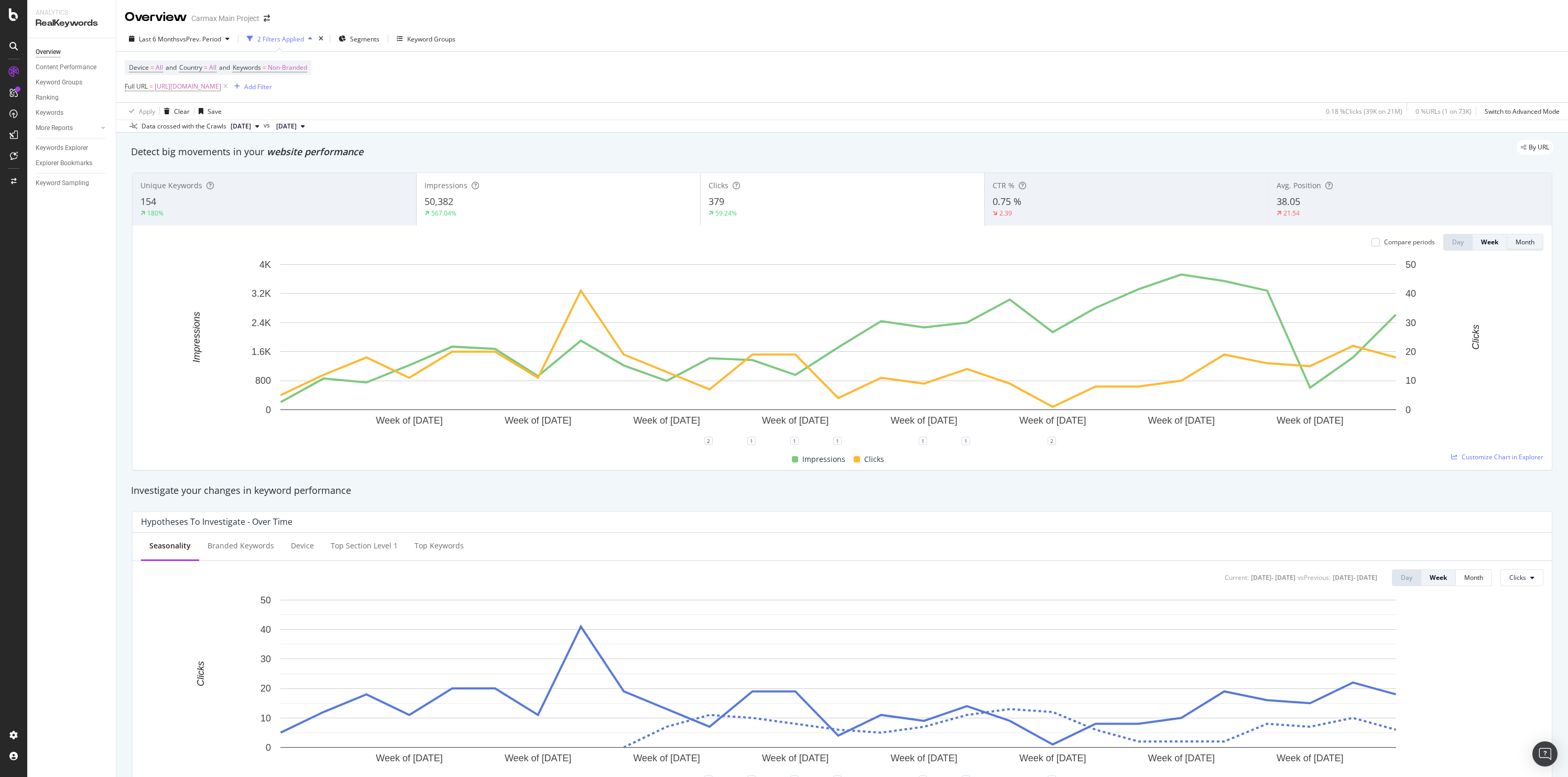
click at [1521, 247] on div "Month" at bounding box center [1525, 242] width 19 height 9
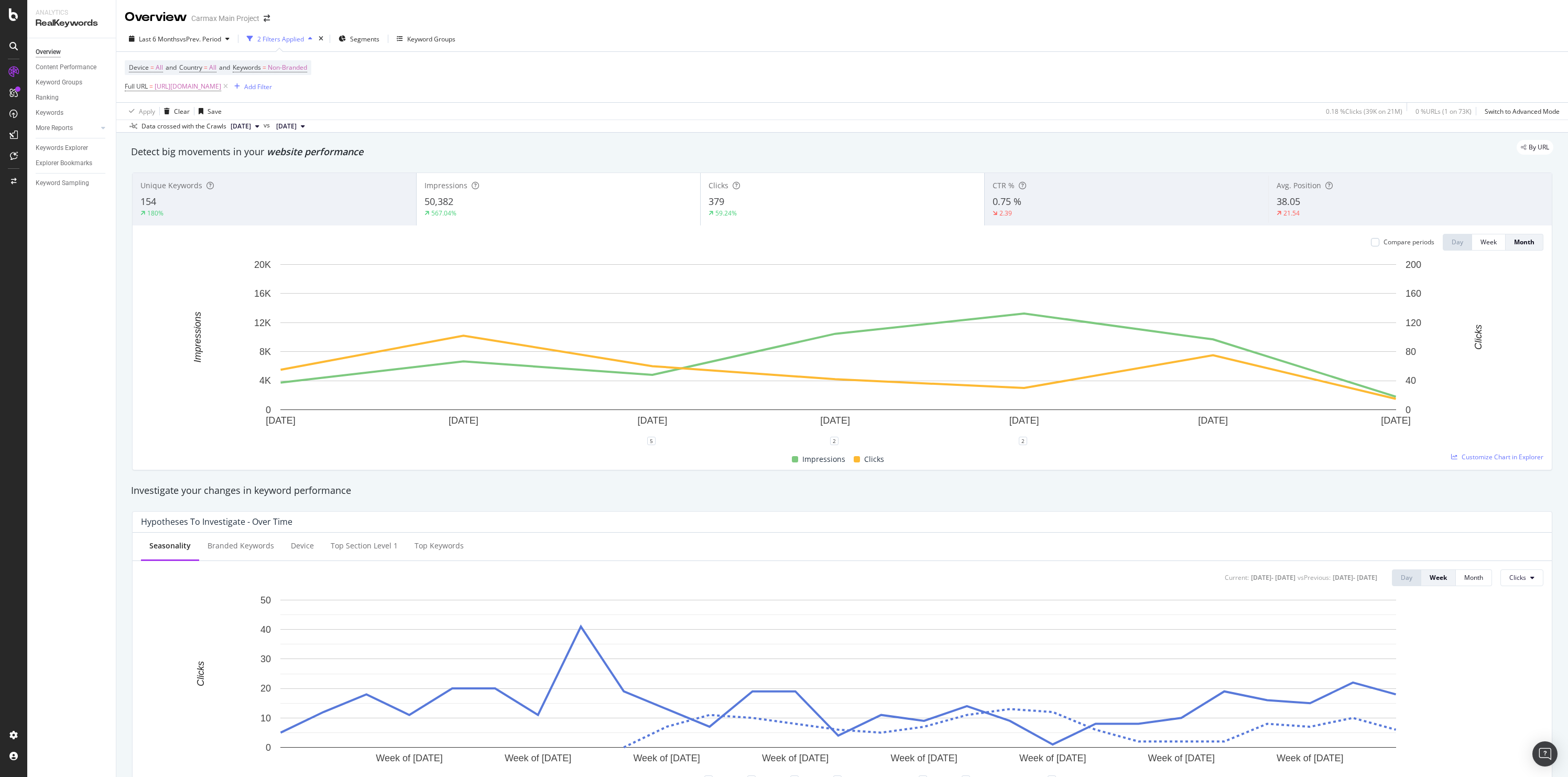
click at [474, 195] on div "50,382" at bounding box center [558, 202] width 268 height 13
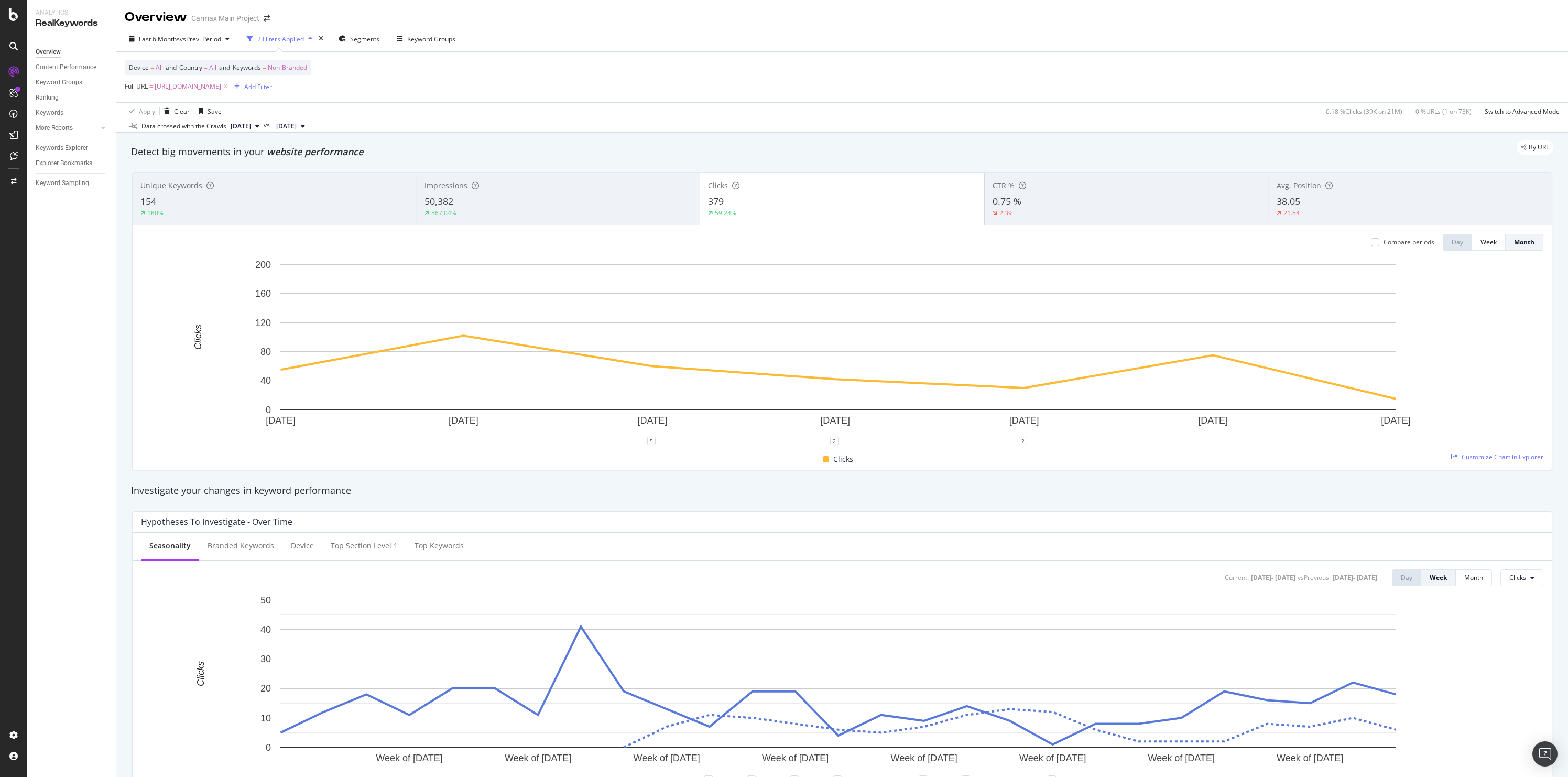
click at [267, 216] on div "180%" at bounding box center [275, 213] width 268 height 9
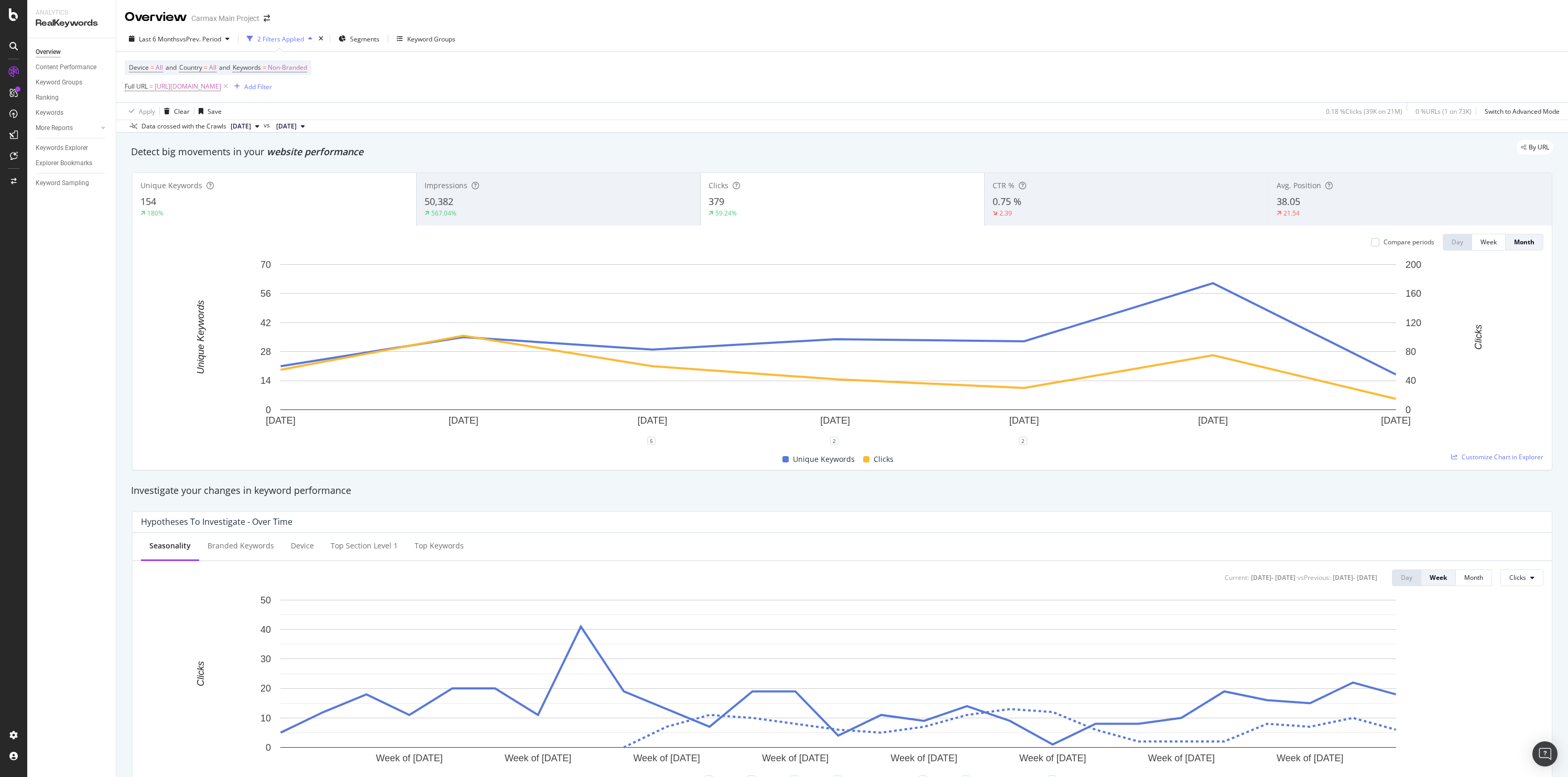
click at [833, 194] on div "Clicks 379 59.24%" at bounding box center [842, 199] width 284 height 47
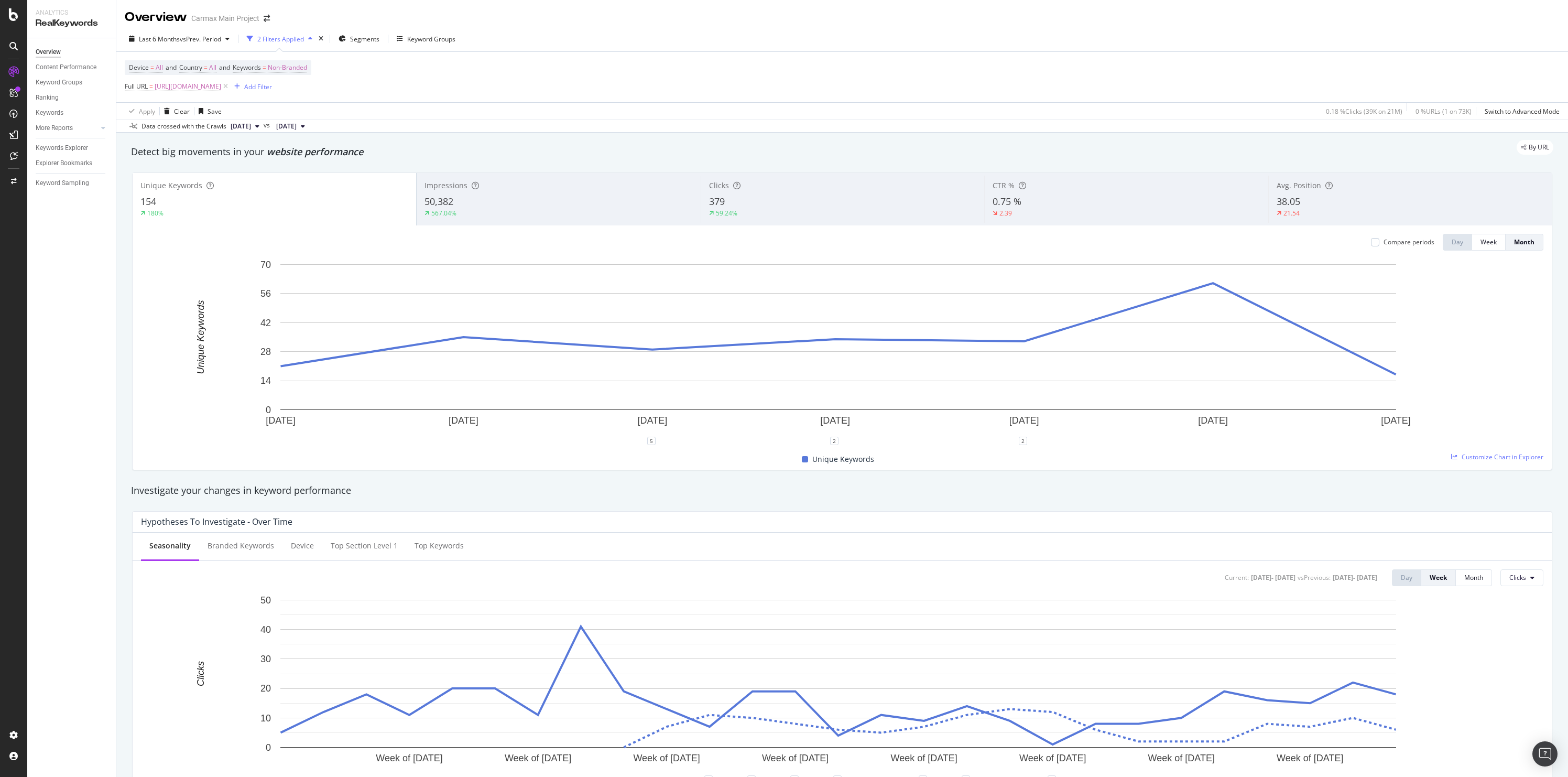
click at [743, 198] on div "379" at bounding box center [842, 202] width 267 height 13
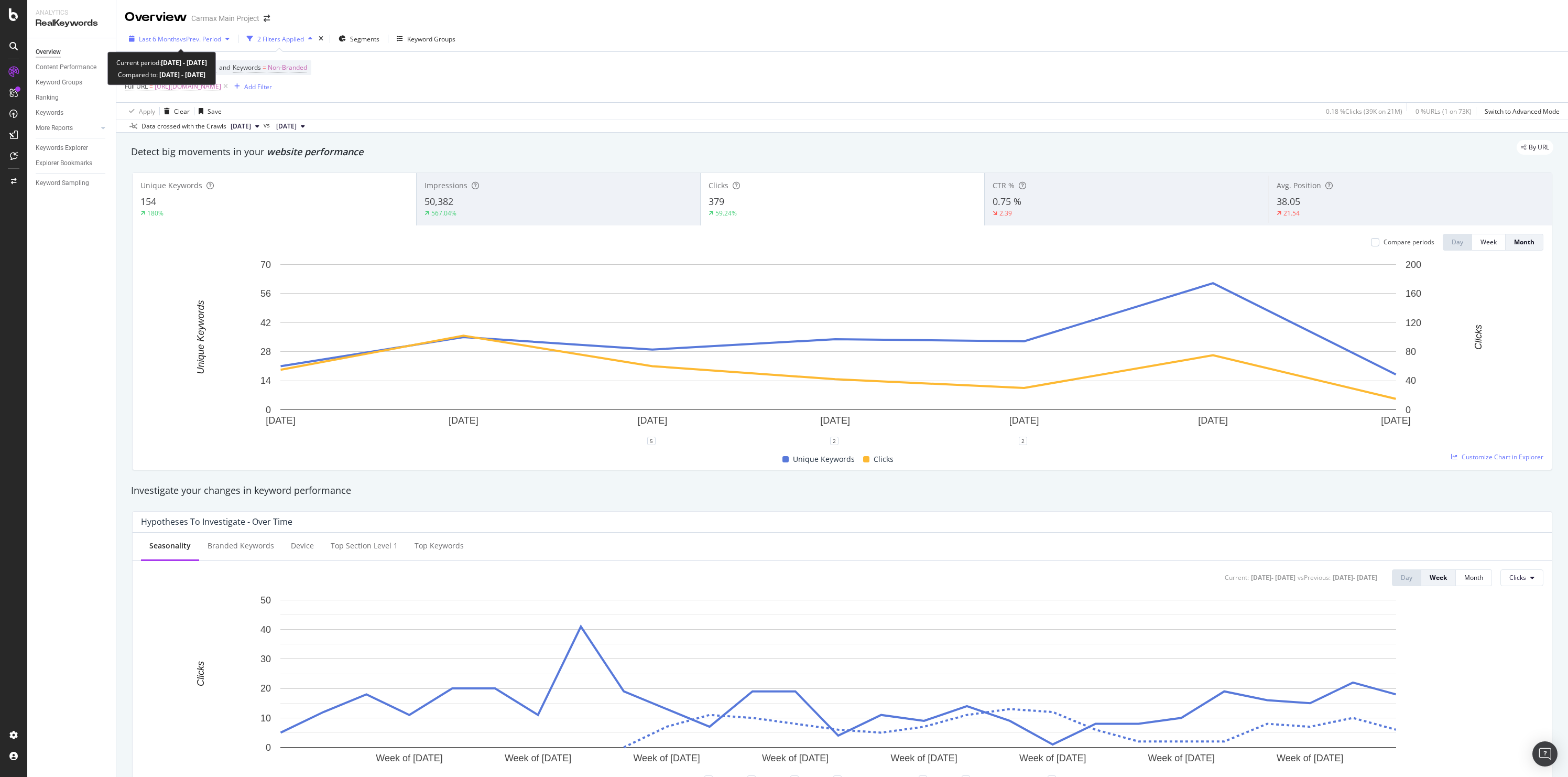
click at [173, 43] on div "Last 6 Months vs Prev. Period" at bounding box center [180, 39] width 82 height 9
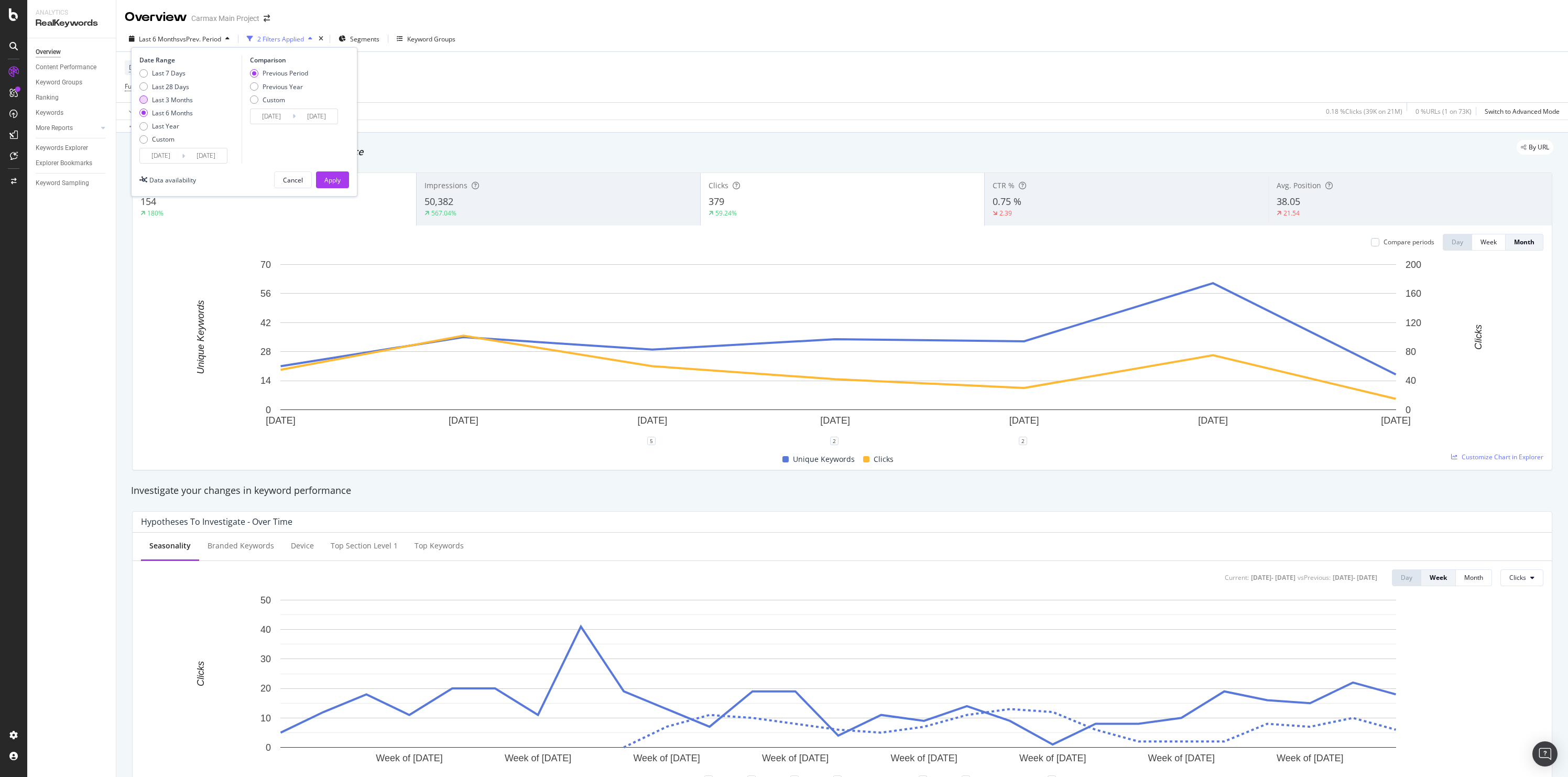
click at [141, 99] on div "Last 3 Months" at bounding box center [144, 100] width 9 height 9
type input "2025/07/05"
type input "2025/04/04"
type input "2025/07/04"
click at [327, 178] on div "Apply" at bounding box center [332, 180] width 16 height 9
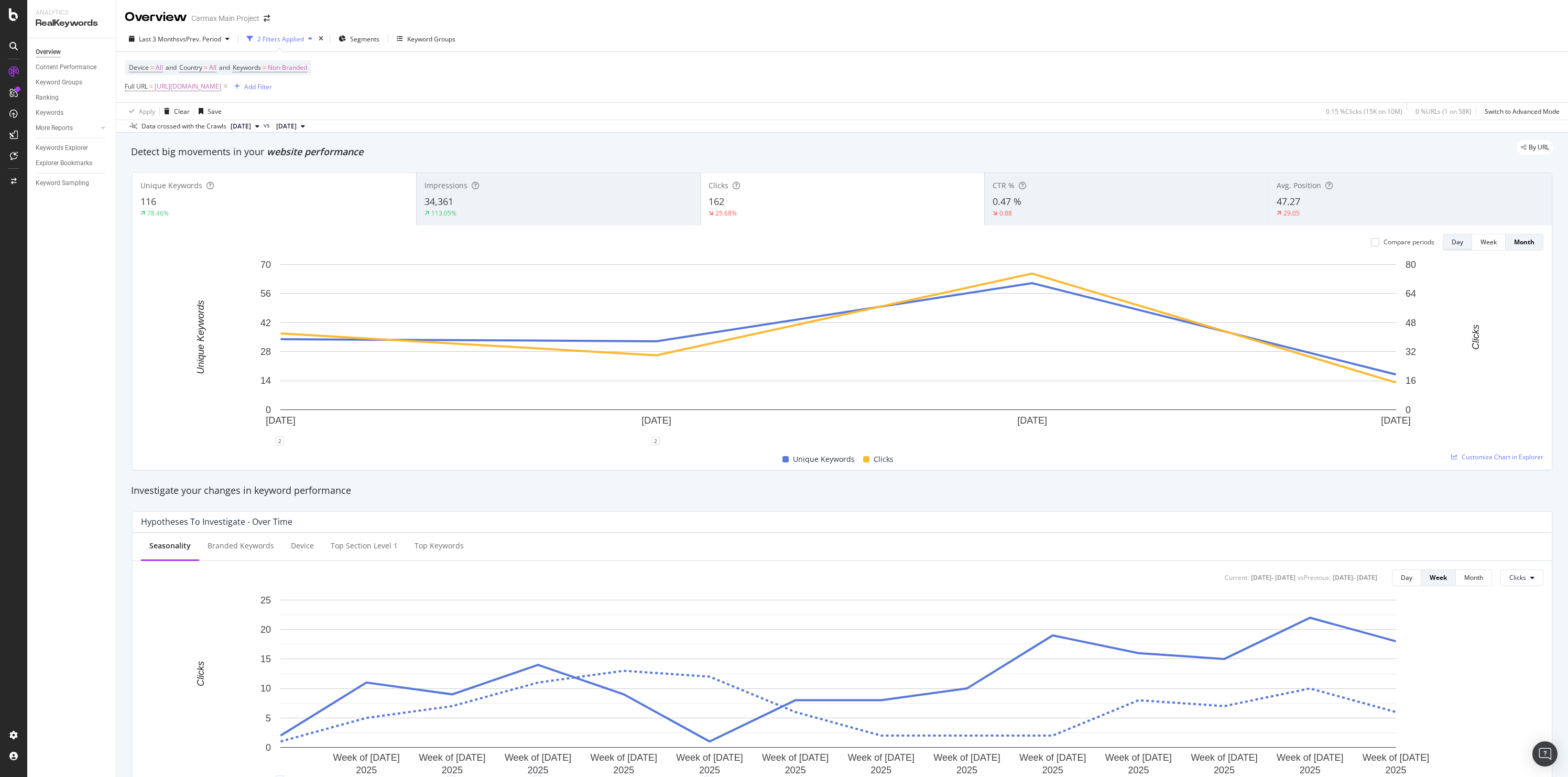
click at [1452, 242] on div "Day" at bounding box center [1457, 242] width 12 height 9
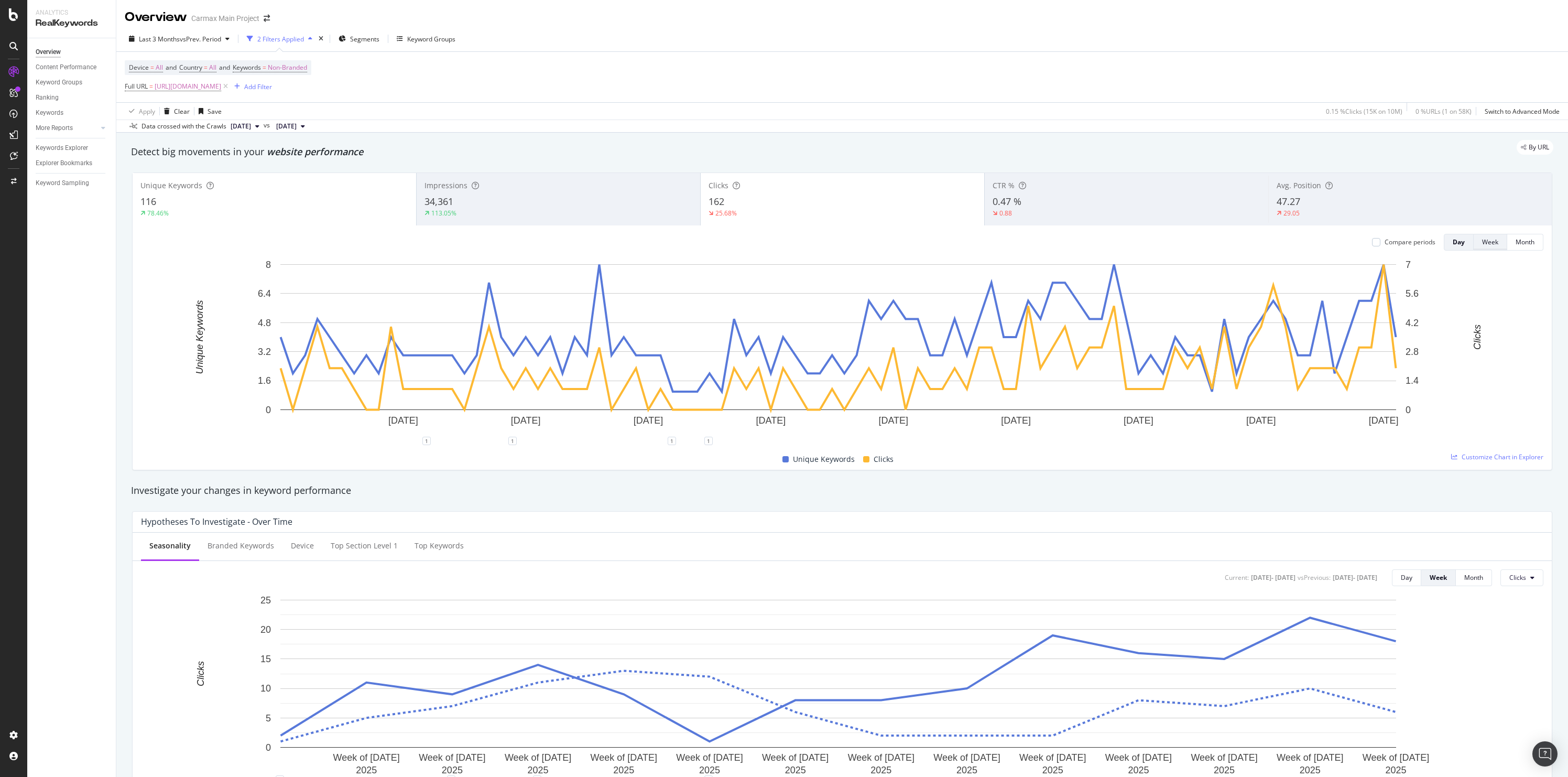
click at [1474, 241] on button "Week" at bounding box center [1490, 242] width 33 height 17
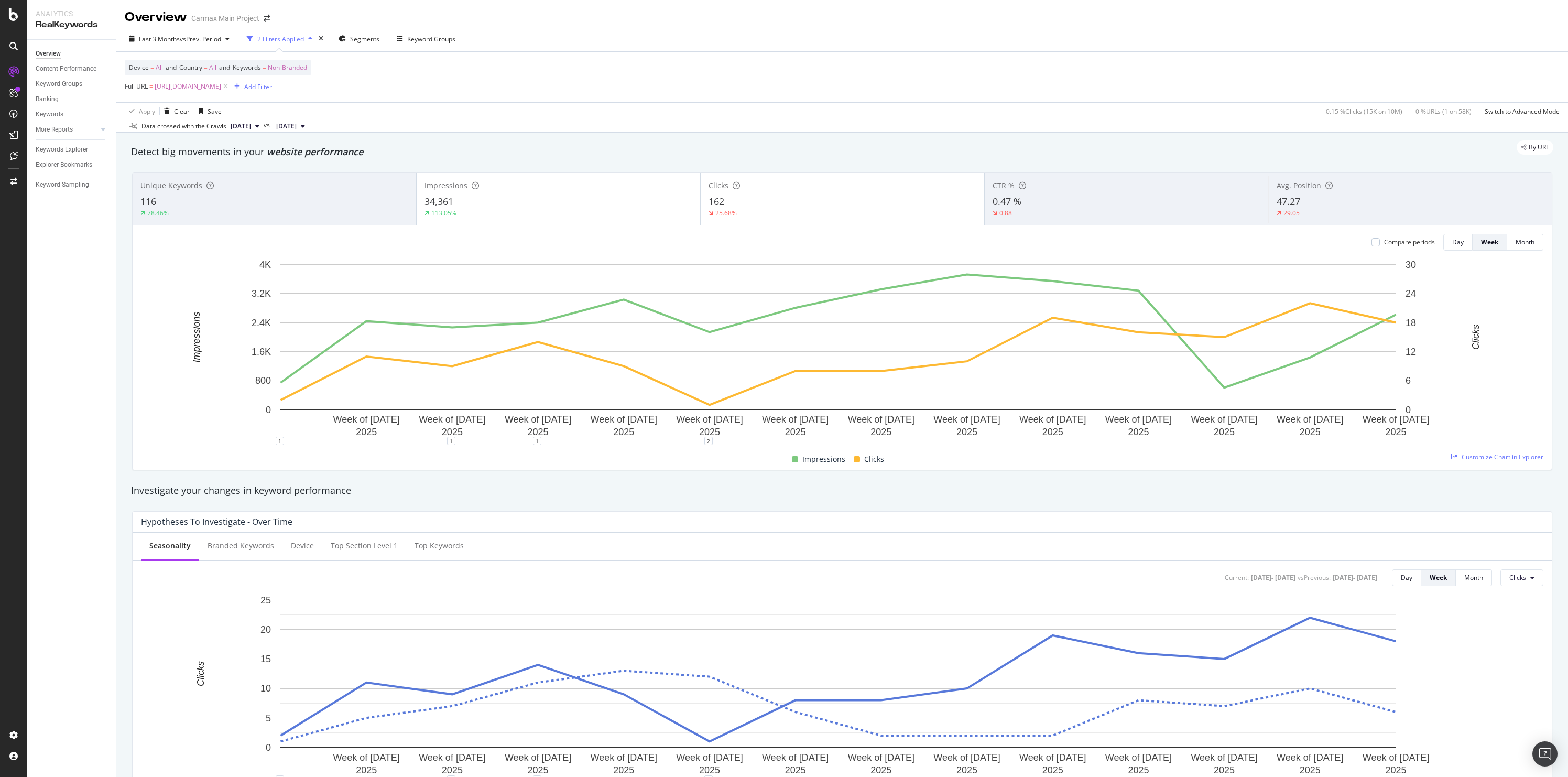
click at [454, 219] on div "Impressions 34,361 113.05%" at bounding box center [558, 199] width 284 height 47
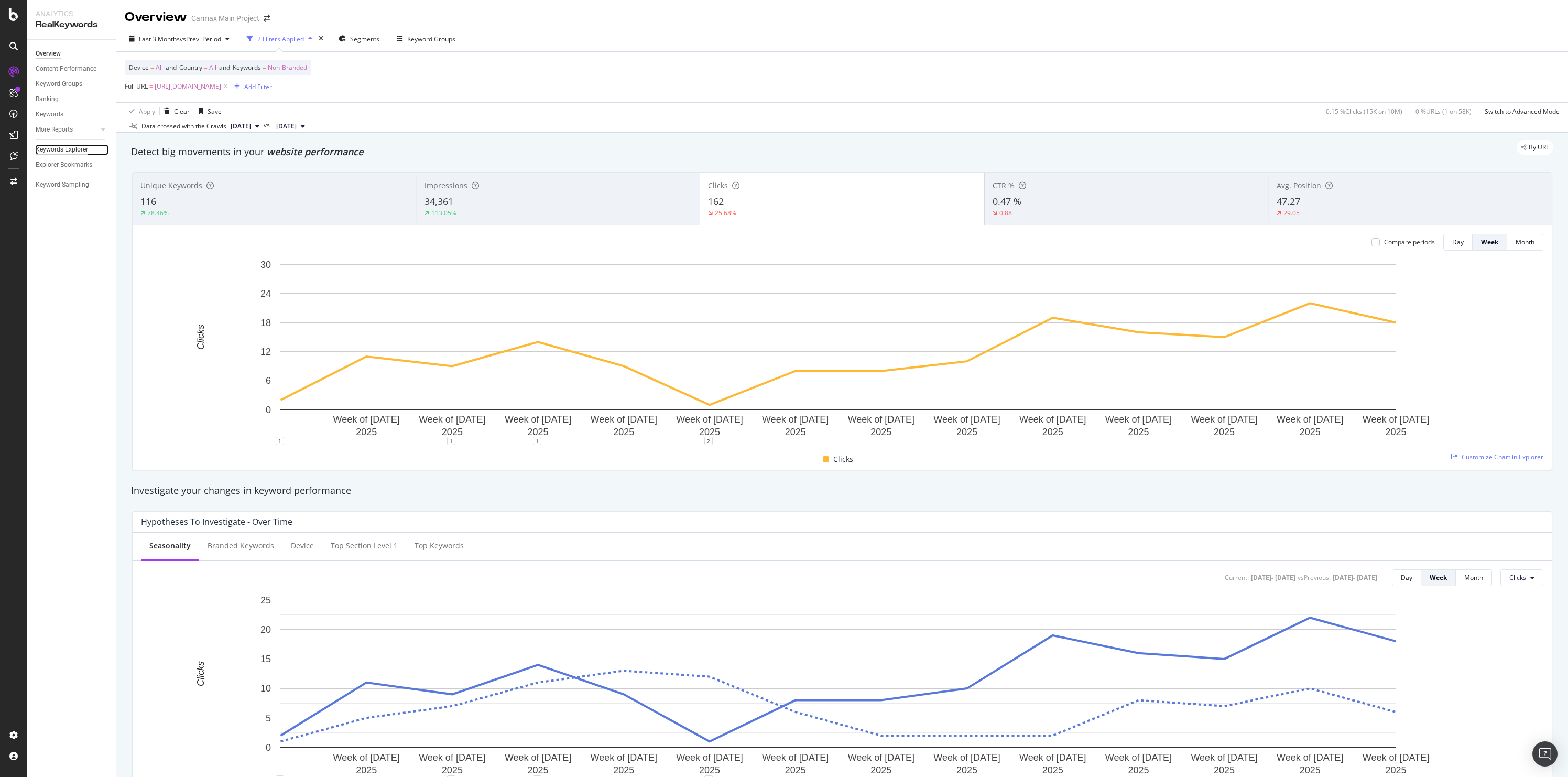
click at [73, 152] on div "Keywords Explorer" at bounding box center [62, 150] width 52 height 11
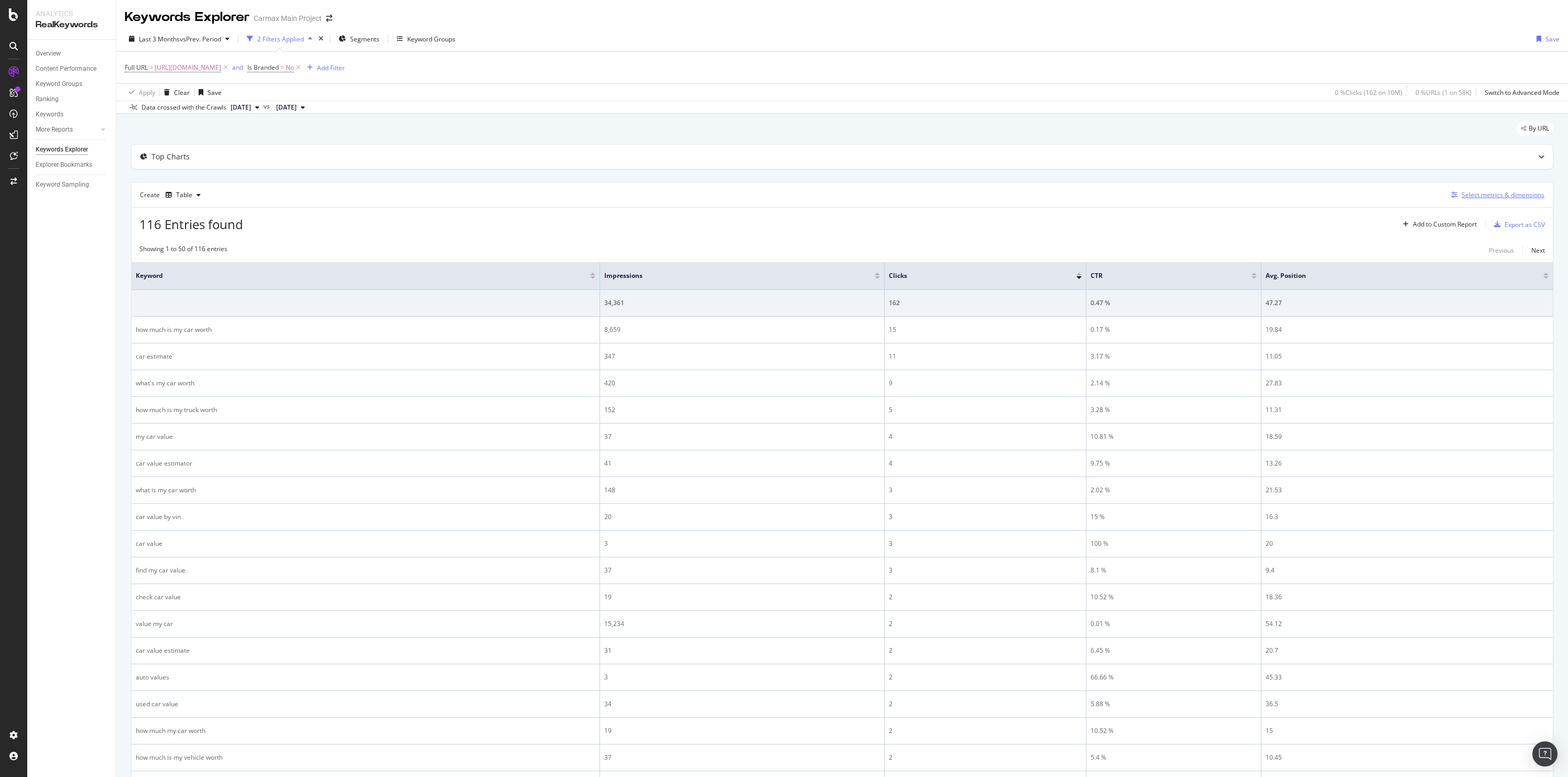
click at [1461, 196] on div "Select metrics & dimensions" at bounding box center [1503, 195] width 83 height 9
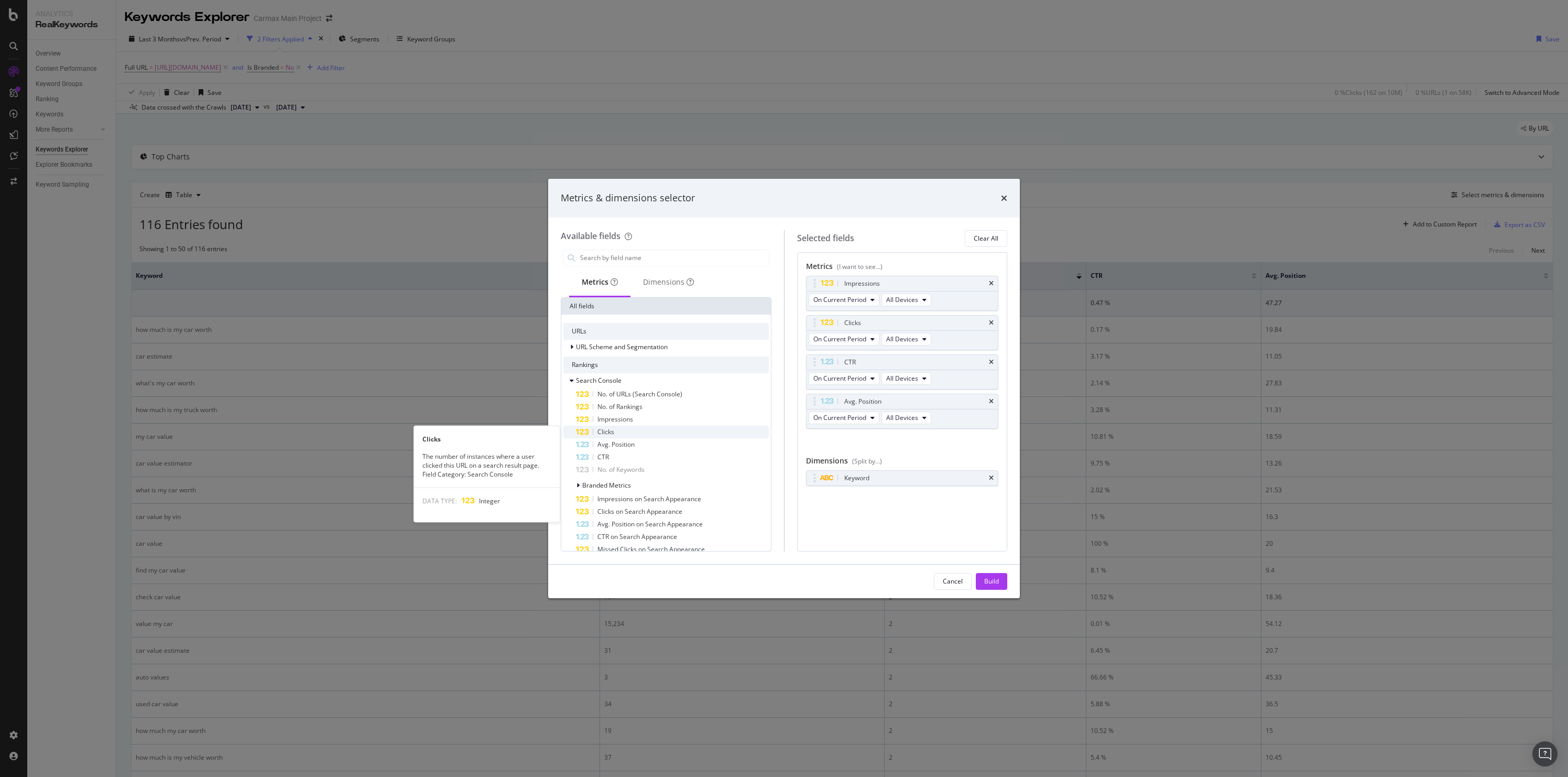
click at [617, 432] on div "Clicks" at bounding box center [672, 432] width 193 height 13
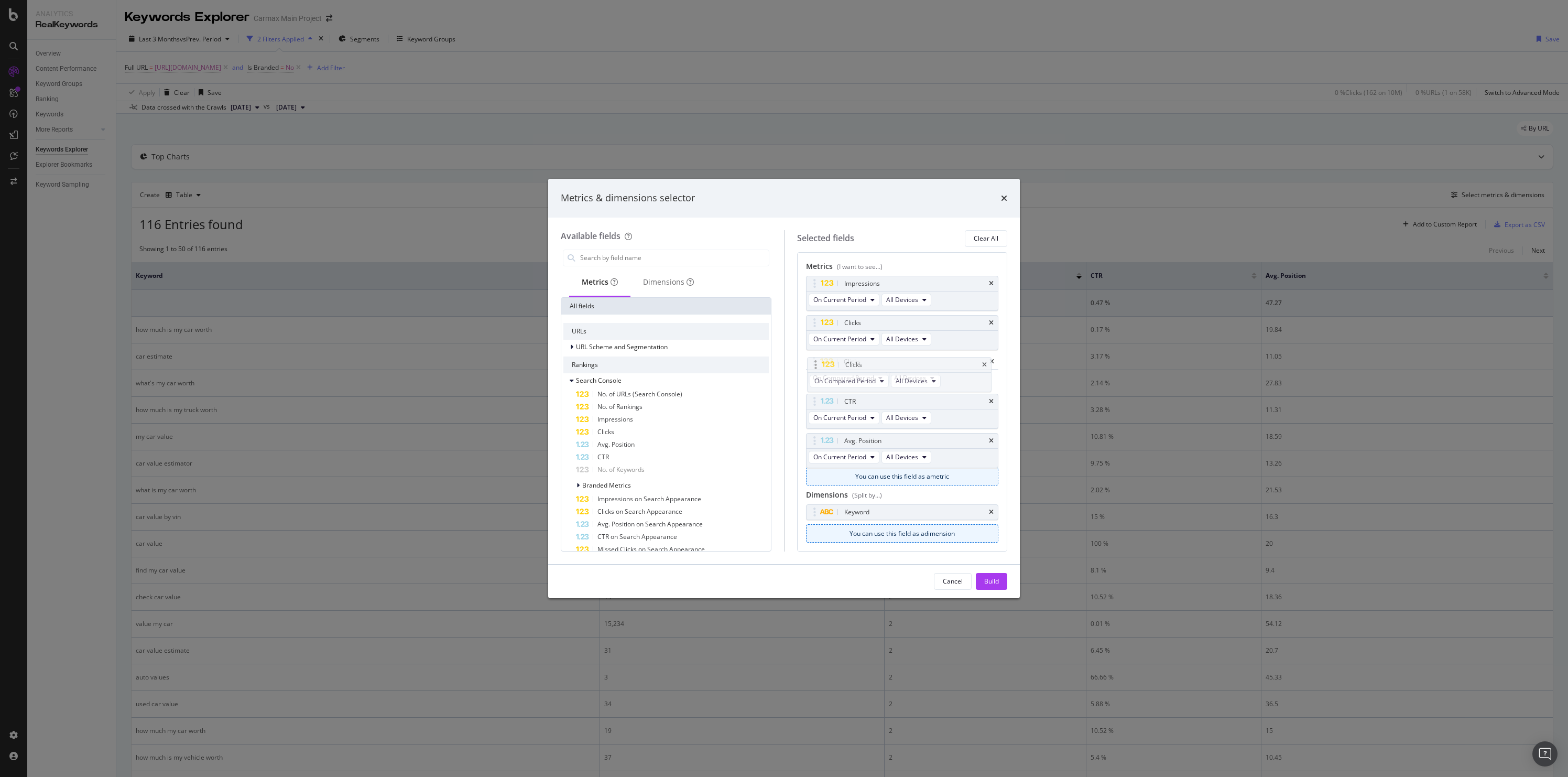
drag, startPoint x: 816, startPoint y: 442, endPoint x: 820, endPoint y: 367, distance: 75.1
click at [817, 366] on body "Analytics RealKeywords Overview Content Performance Keyword Groups Ranking Keyw…" at bounding box center [784, 388] width 1568 height 777
click at [989, 282] on icon "times" at bounding box center [992, 284] width 5 height 6
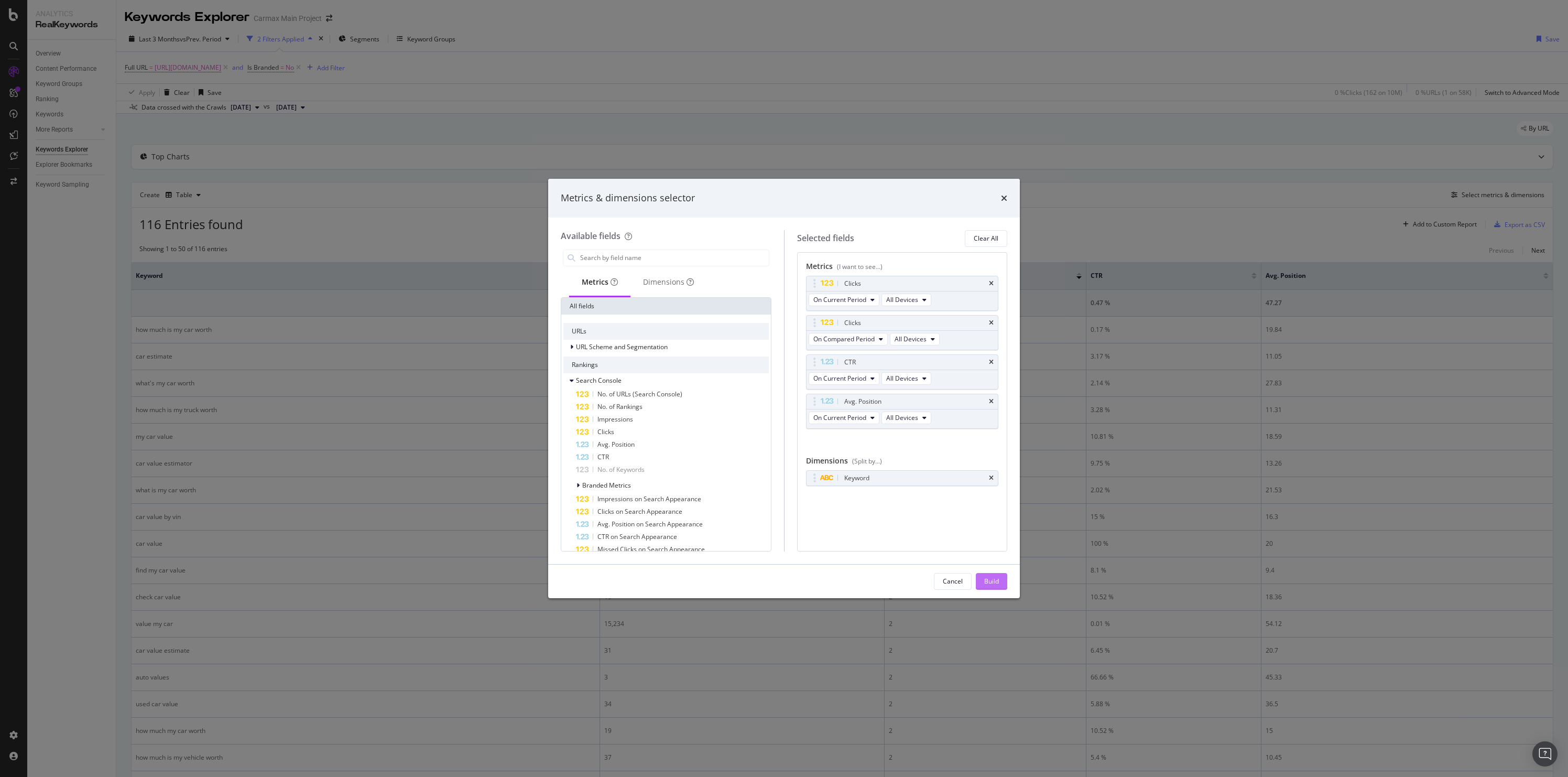
click at [995, 579] on div "Build" at bounding box center [992, 581] width 15 height 9
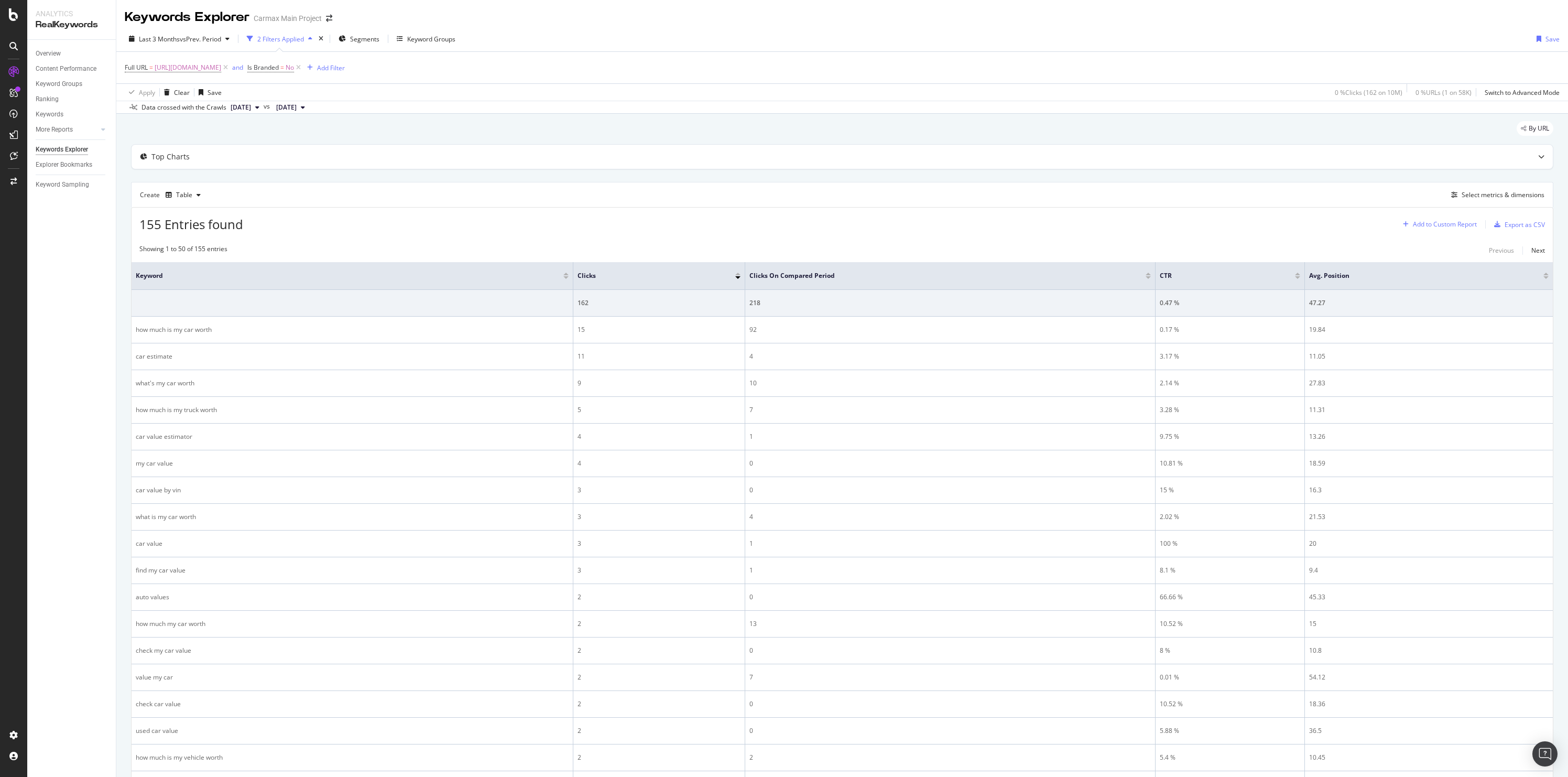
click at [1457, 227] on div "Add to Custom Report" at bounding box center [1444, 224] width 64 height 6
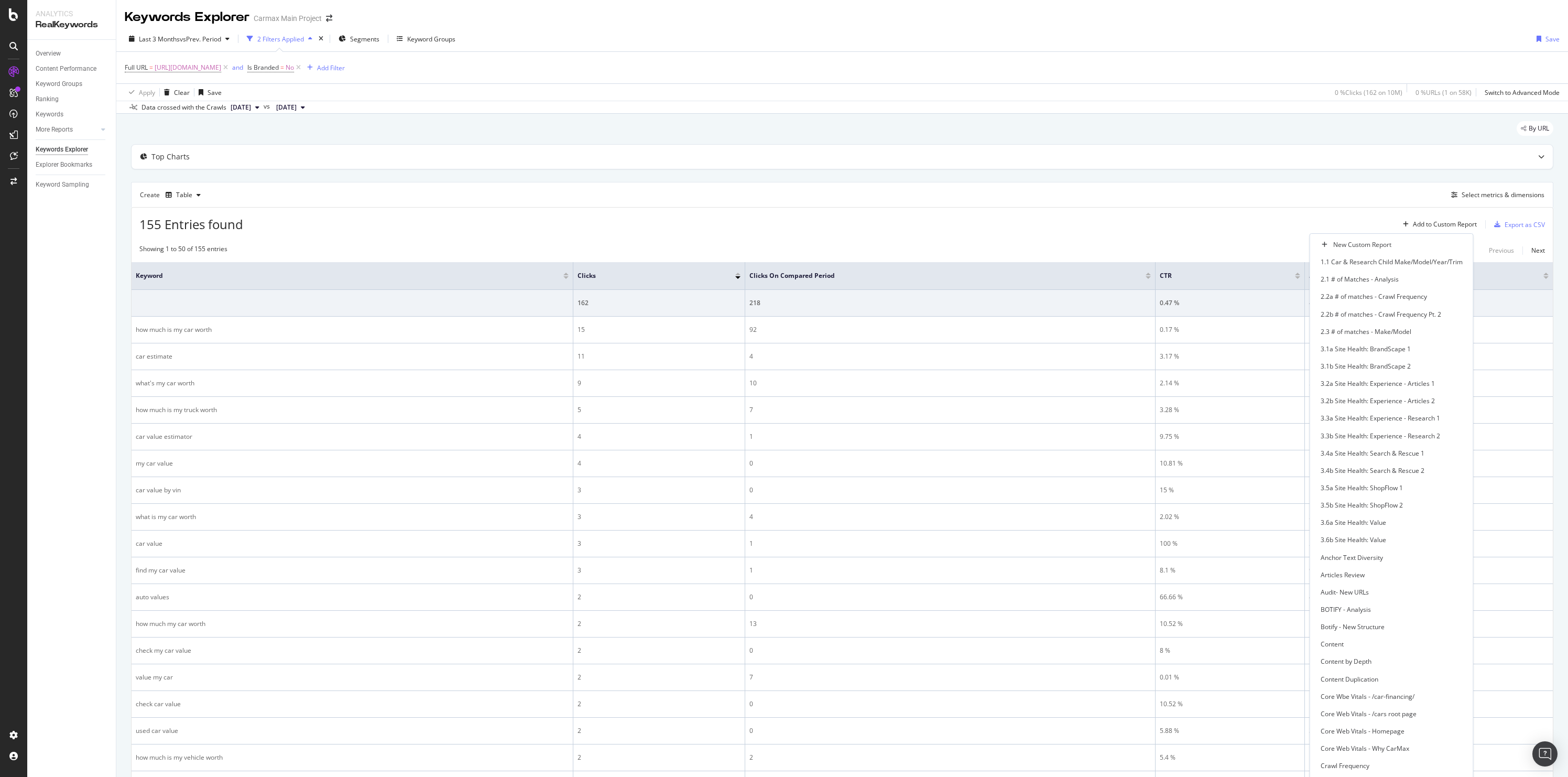
click at [1405, 205] on div "Create Table Select metrics & dimensions" at bounding box center [842, 194] width 1423 height 25
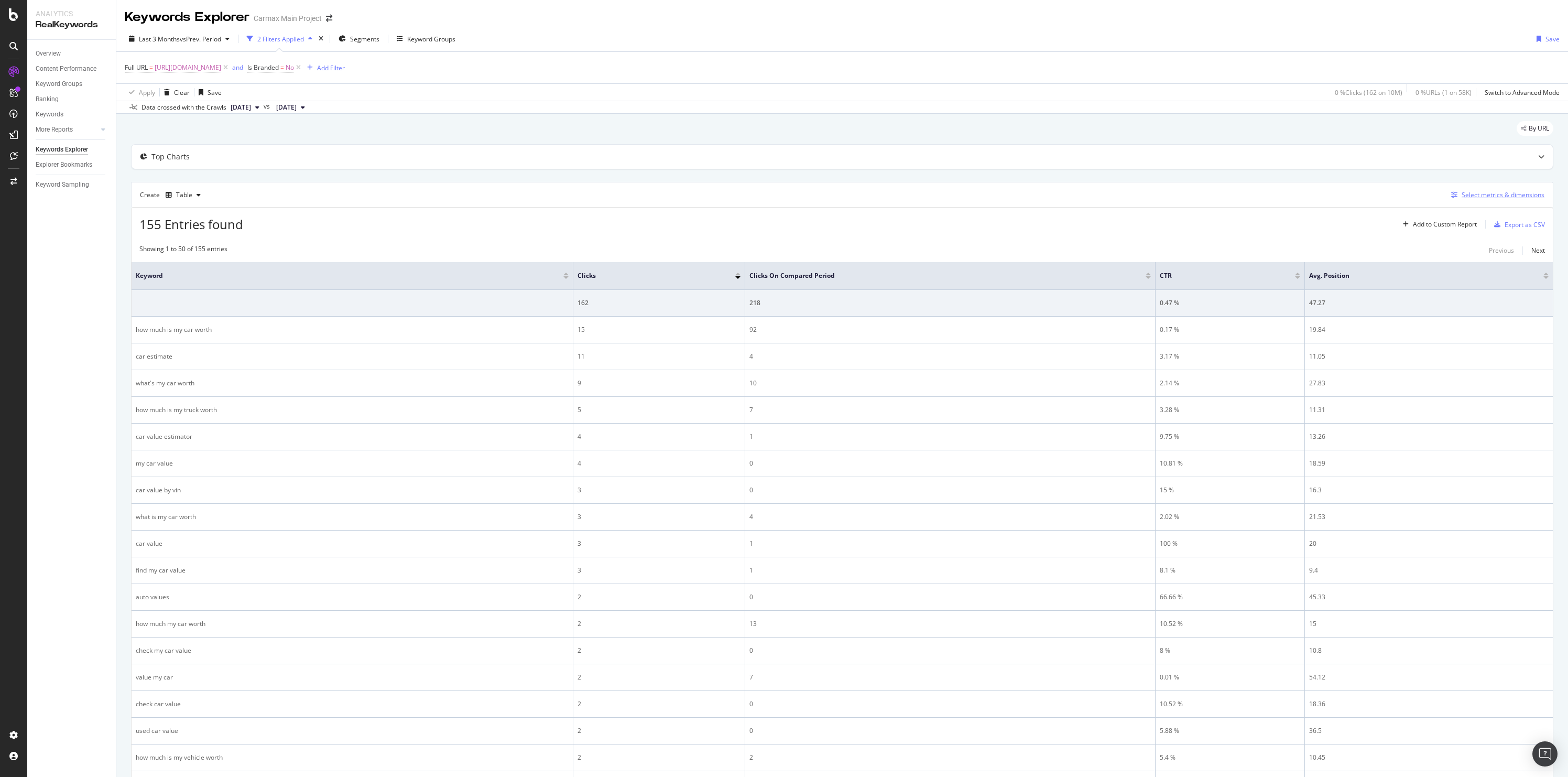
click at [1483, 198] on div "Select metrics & dimensions" at bounding box center [1503, 195] width 83 height 9
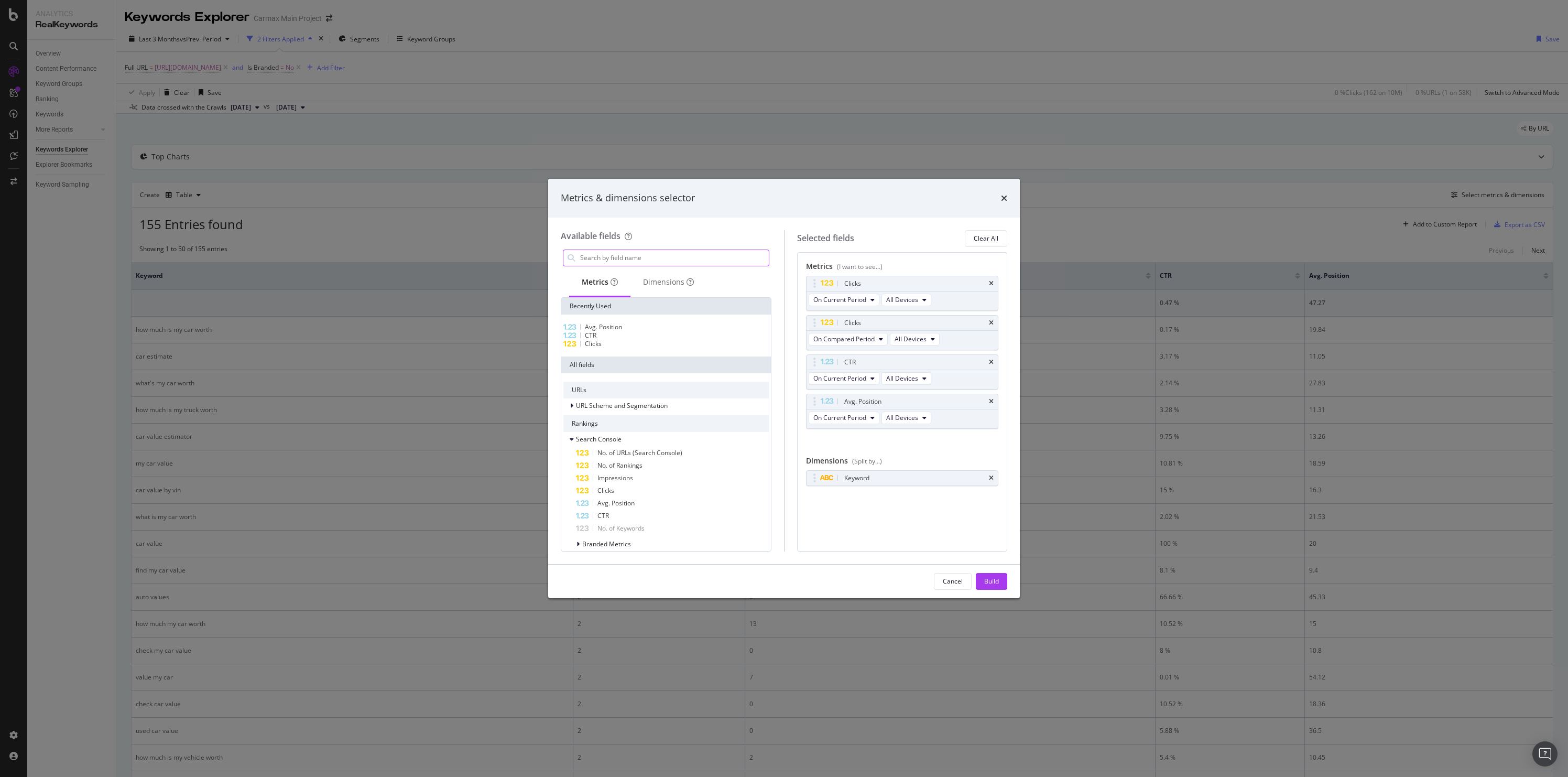
click at [631, 262] on input "modal" at bounding box center [674, 258] width 190 height 16
click at [597, 348] on span "Clicks" at bounding box center [593, 343] width 17 height 9
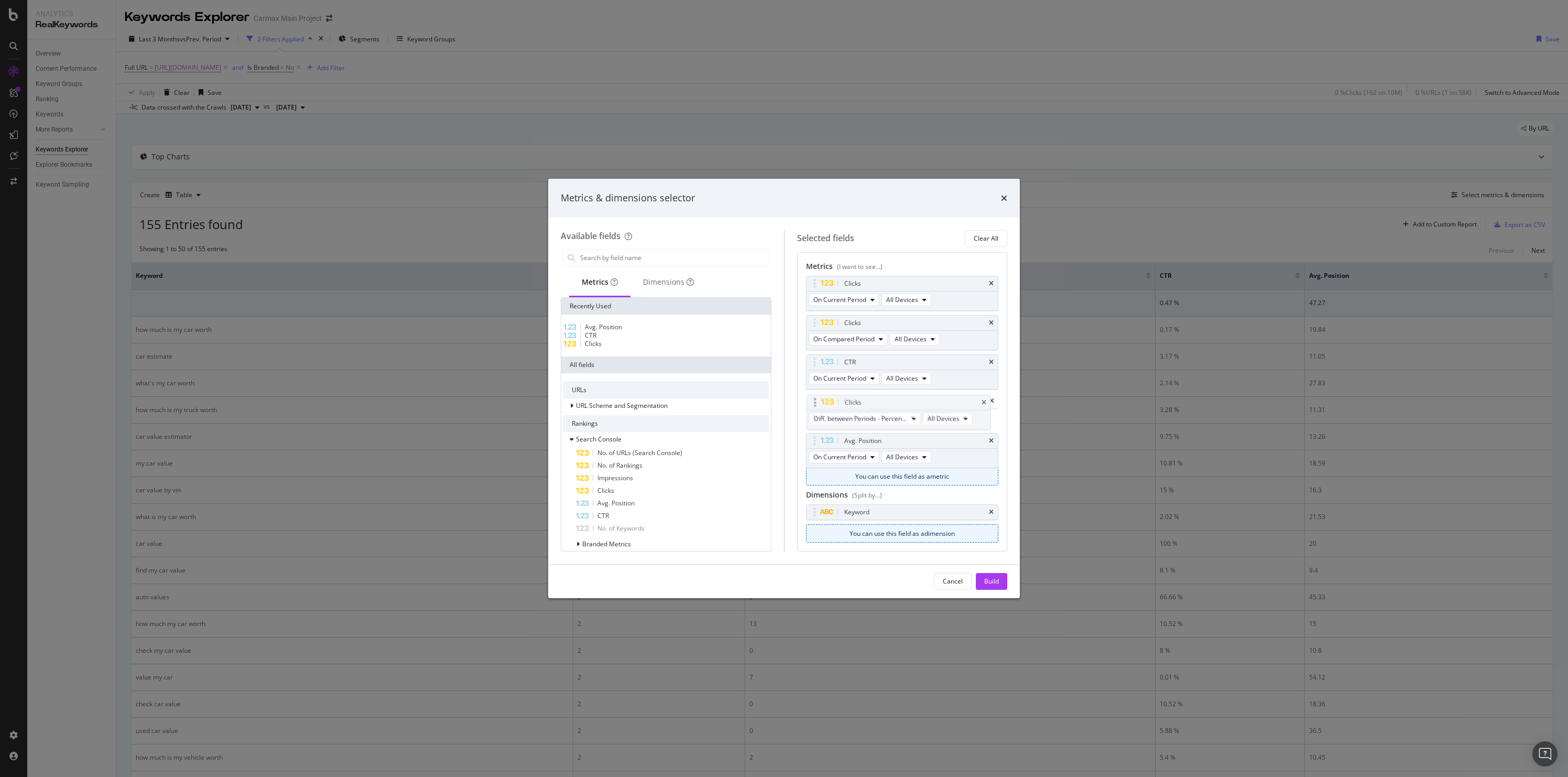
drag, startPoint x: 813, startPoint y: 440, endPoint x: 813, endPoint y: 401, distance: 39.0
click at [813, 401] on body "Analytics RealKeywords Overview Content Performance Keyword Groups Ranking Keyw…" at bounding box center [784, 388] width 1568 height 777
click at [988, 581] on div "Build" at bounding box center [992, 581] width 15 height 9
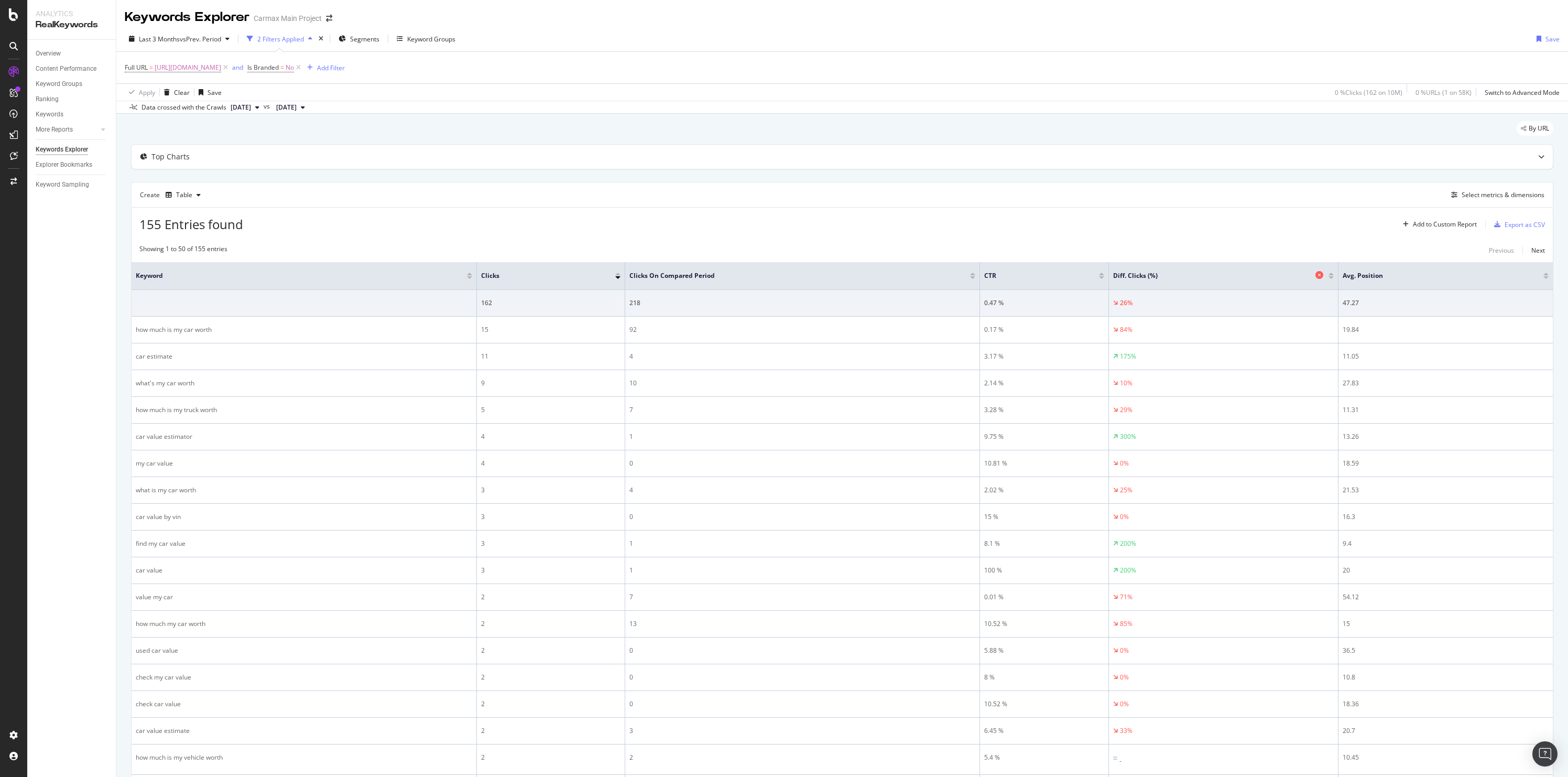
click at [1201, 281] on div "Diff. Clicks (%)" at bounding box center [1220, 275] width 215 height 10
click at [1099, 278] on div at bounding box center [1101, 278] width 5 height 2
click at [1332, 276] on div at bounding box center [1332, 276] width 5 height 6
click at [1332, 278] on div at bounding box center [1332, 278] width 5 height 2
click at [1461, 194] on div "Select metrics & dimensions" at bounding box center [1503, 195] width 83 height 9
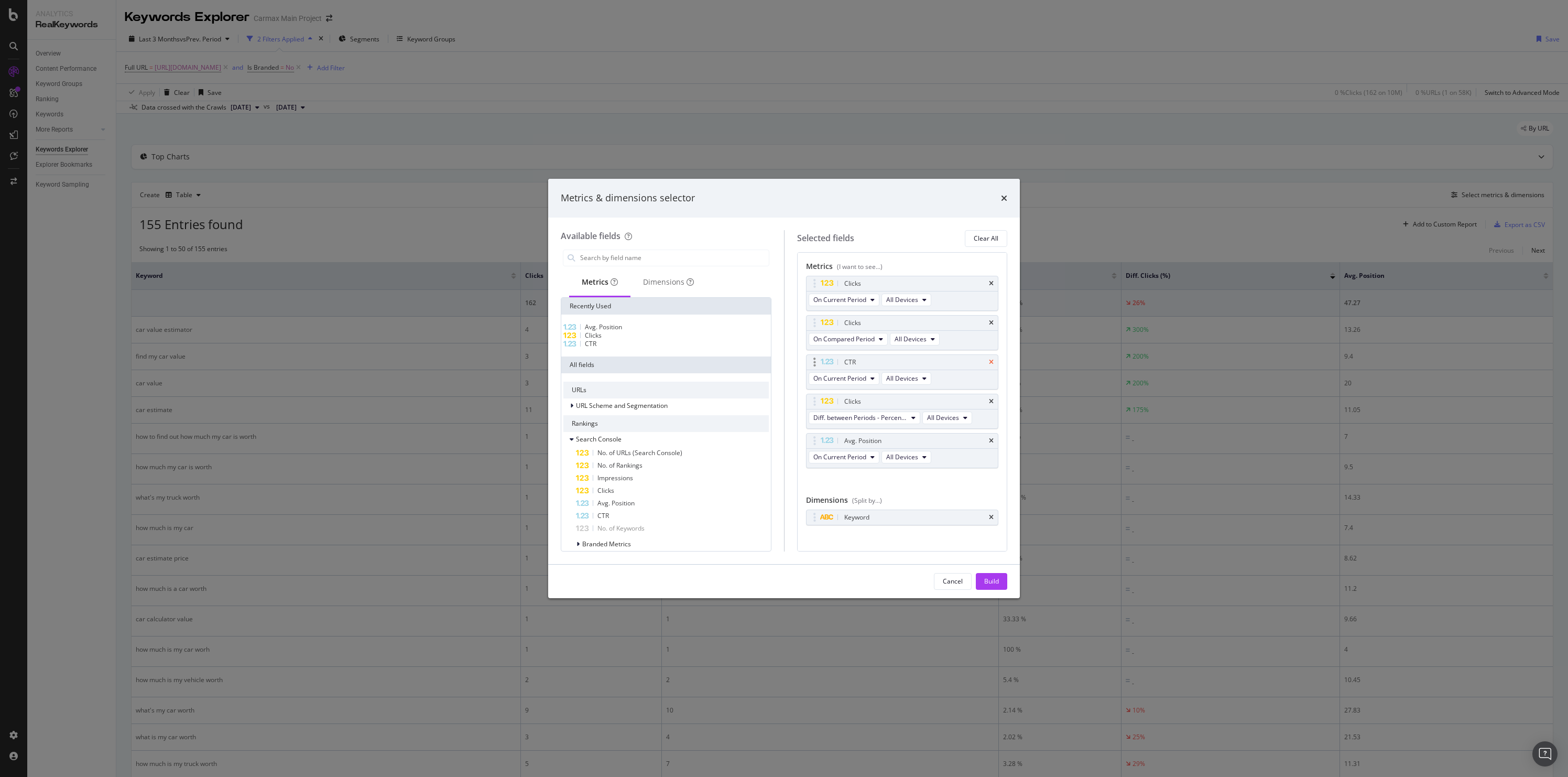
click at [989, 362] on icon "times" at bounding box center [992, 362] width 5 height 6
click at [993, 578] on div "Build" at bounding box center [992, 581] width 15 height 9
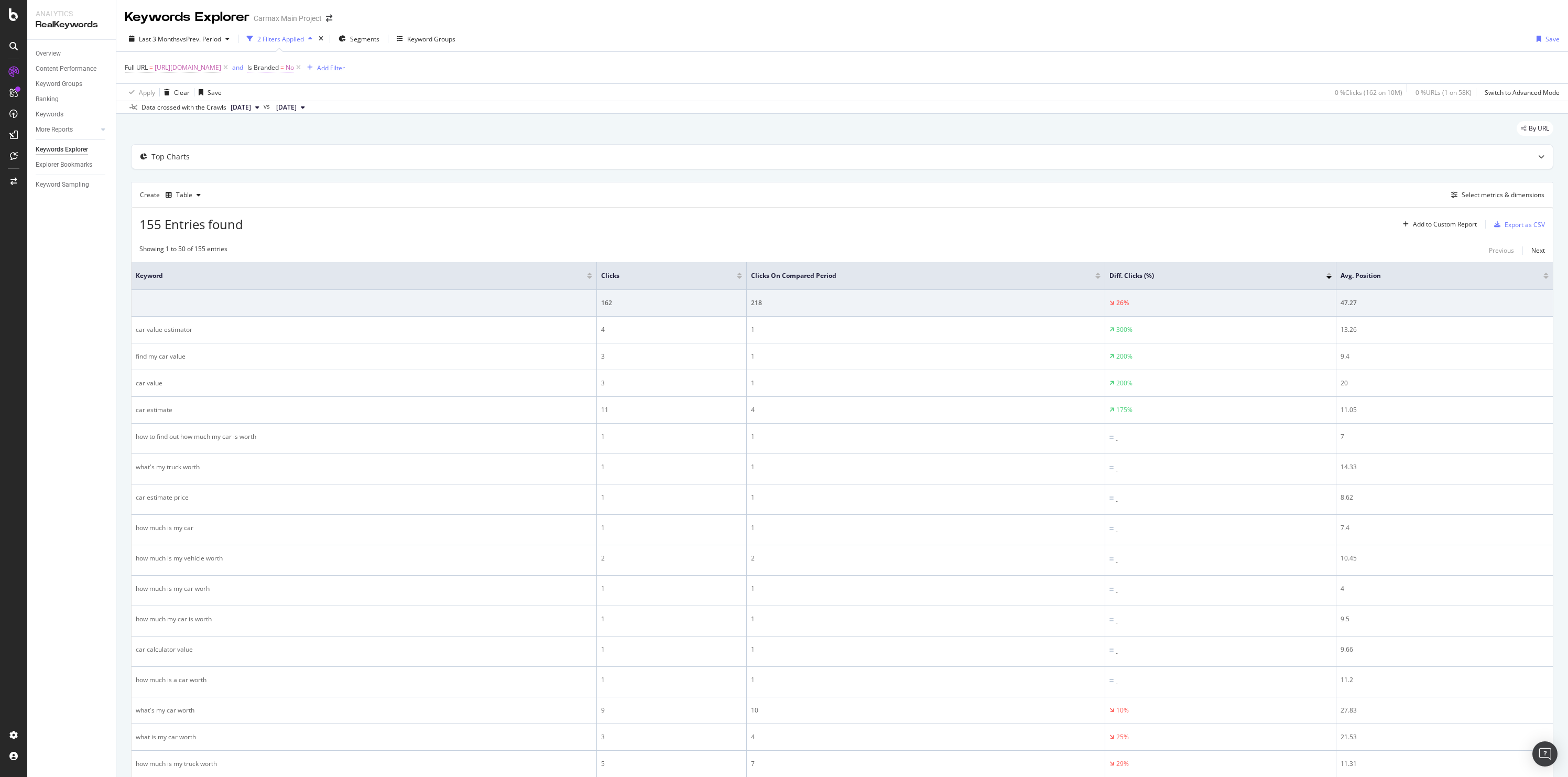
click at [284, 70] on span "=" at bounding box center [282, 67] width 4 height 9
click at [295, 79] on icon at bounding box center [292, 76] width 7 height 6
click at [449, 87] on div "Apply Clear Save 0 % Clicks ( 162 on 10M ) 0 % URLs ( 1 on 58K ) Switch to Adva…" at bounding box center [842, 92] width 1452 height 17
click at [303, 69] on icon at bounding box center [298, 67] width 9 height 10
click at [694, 278] on div at bounding box center [693, 278] width 5 height 2
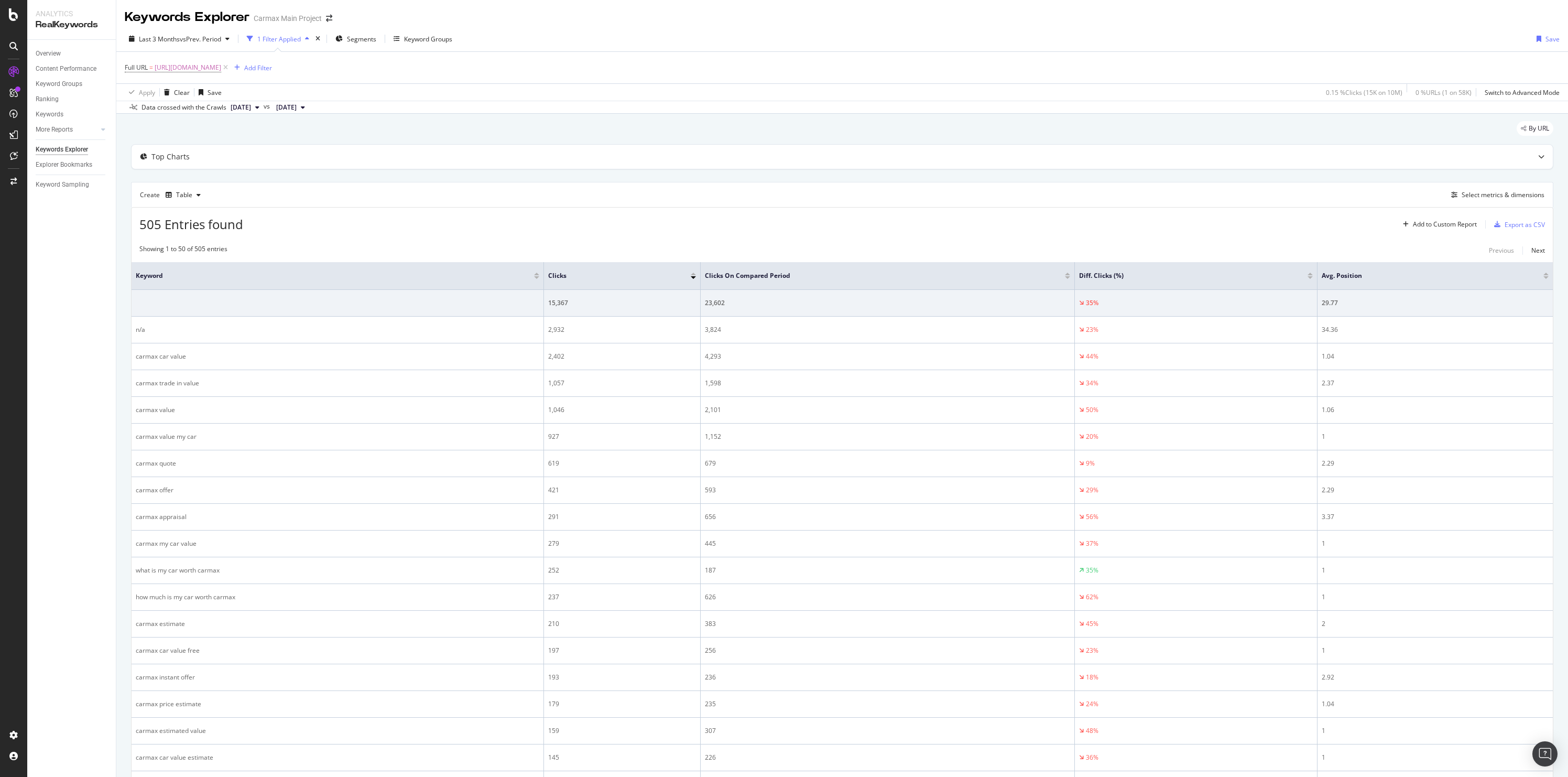
click at [1310, 277] on div at bounding box center [1310, 278] width 5 height 2
click at [272, 68] on div "Add Filter" at bounding box center [258, 68] width 28 height 9
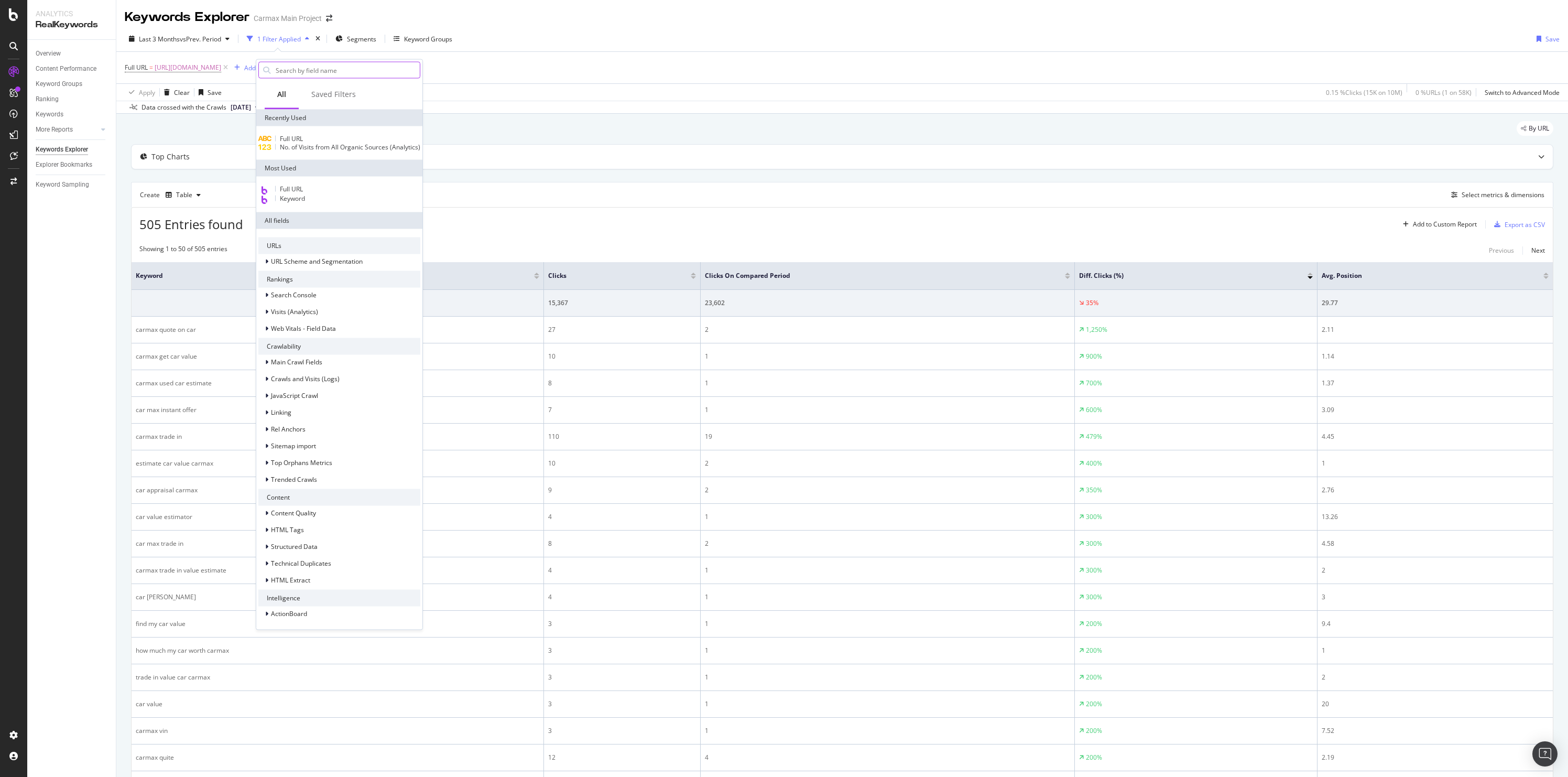
click at [321, 75] on input "text" at bounding box center [347, 70] width 145 height 16
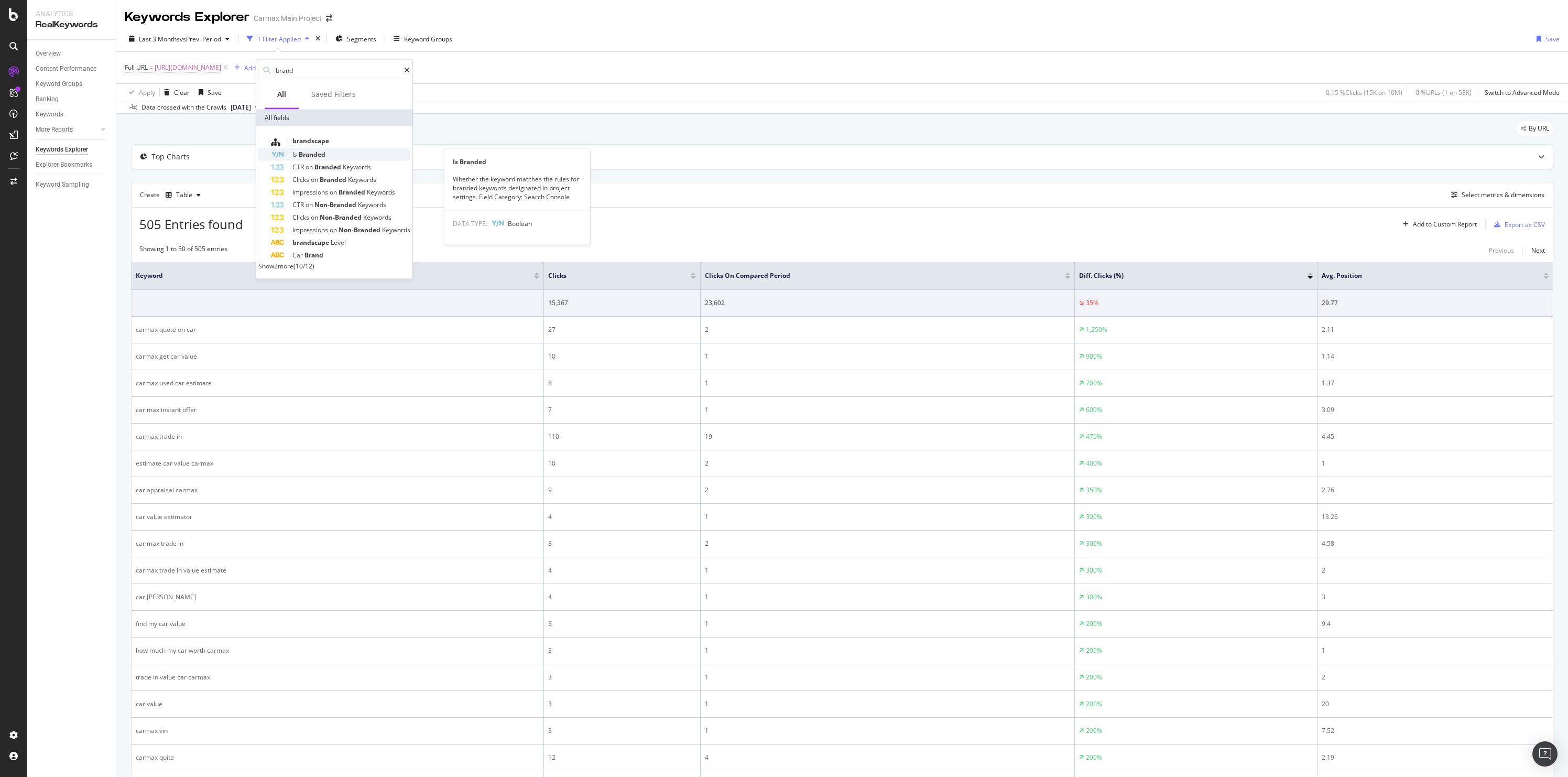
type input "brand"
click at [313, 152] on span "Branded" at bounding box center [312, 154] width 27 height 9
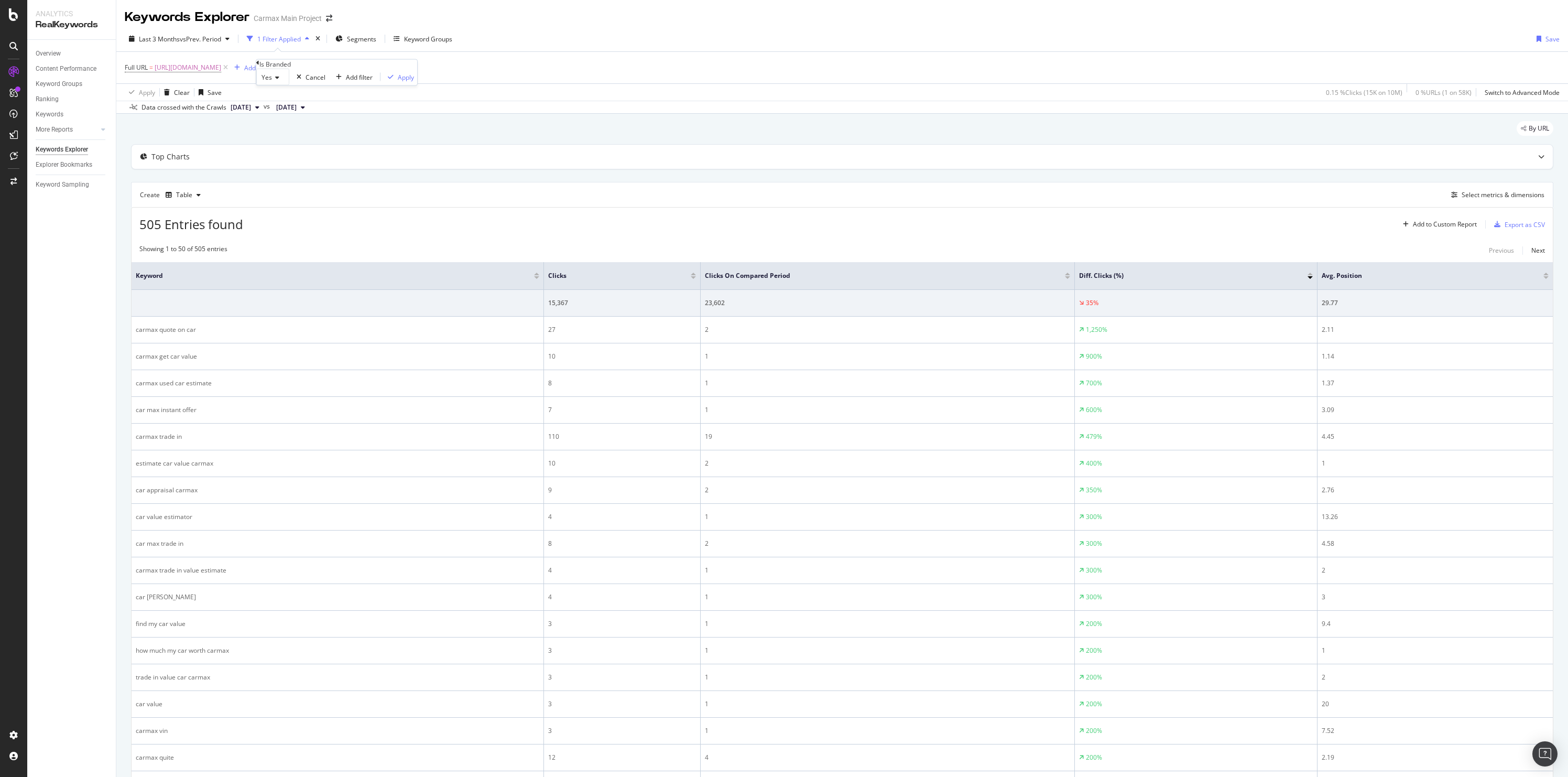
click at [279, 81] on icon at bounding box center [276, 77] width 7 height 6
click at [268, 107] on span "No" at bounding box center [264, 102] width 9 height 9
click at [396, 81] on div "Apply" at bounding box center [404, 77] width 16 height 9
